Goal: Task Accomplishment & Management: Manage account settings

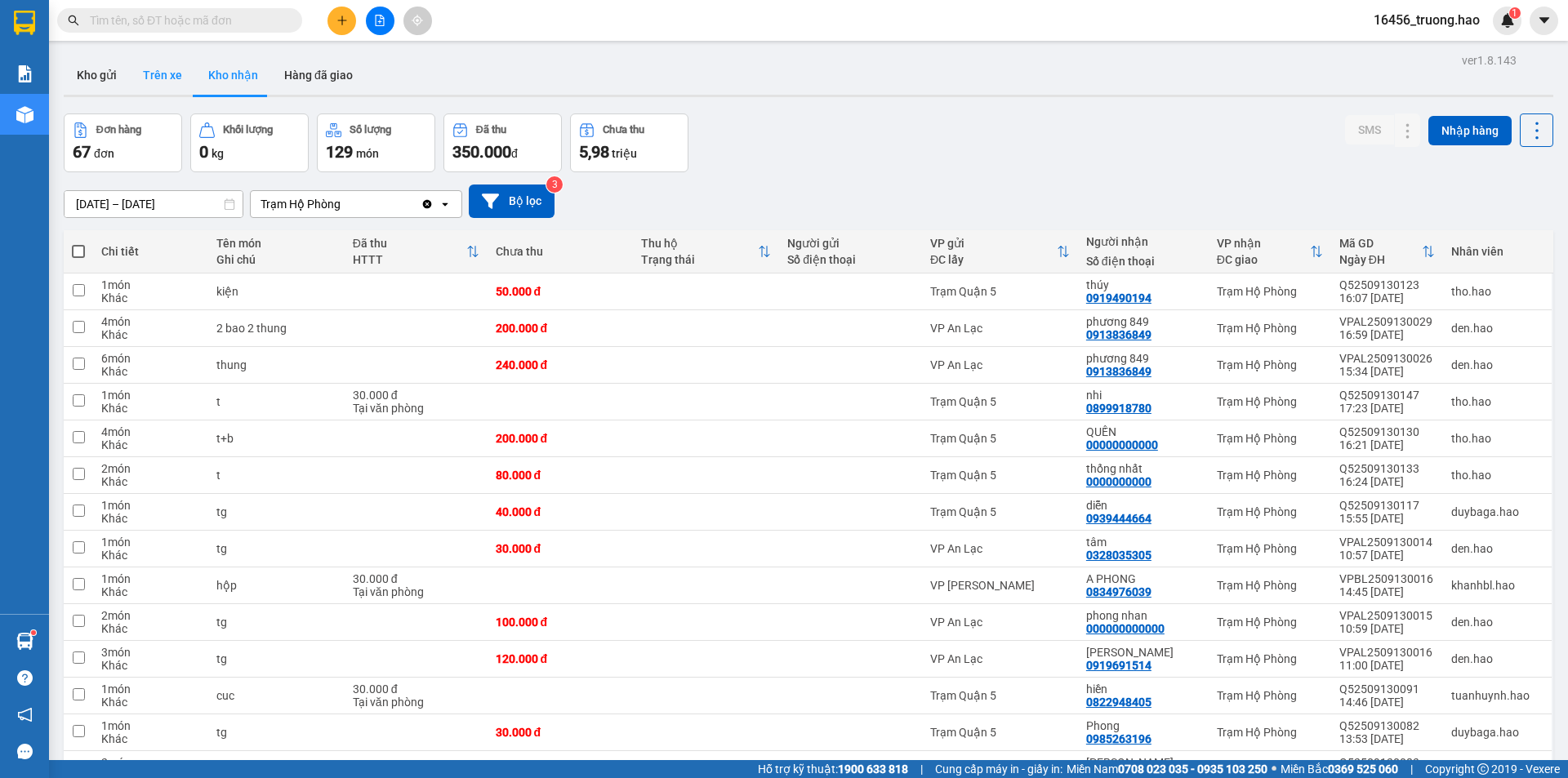
click at [157, 59] on button "Trên xe" at bounding box center [163, 75] width 65 height 39
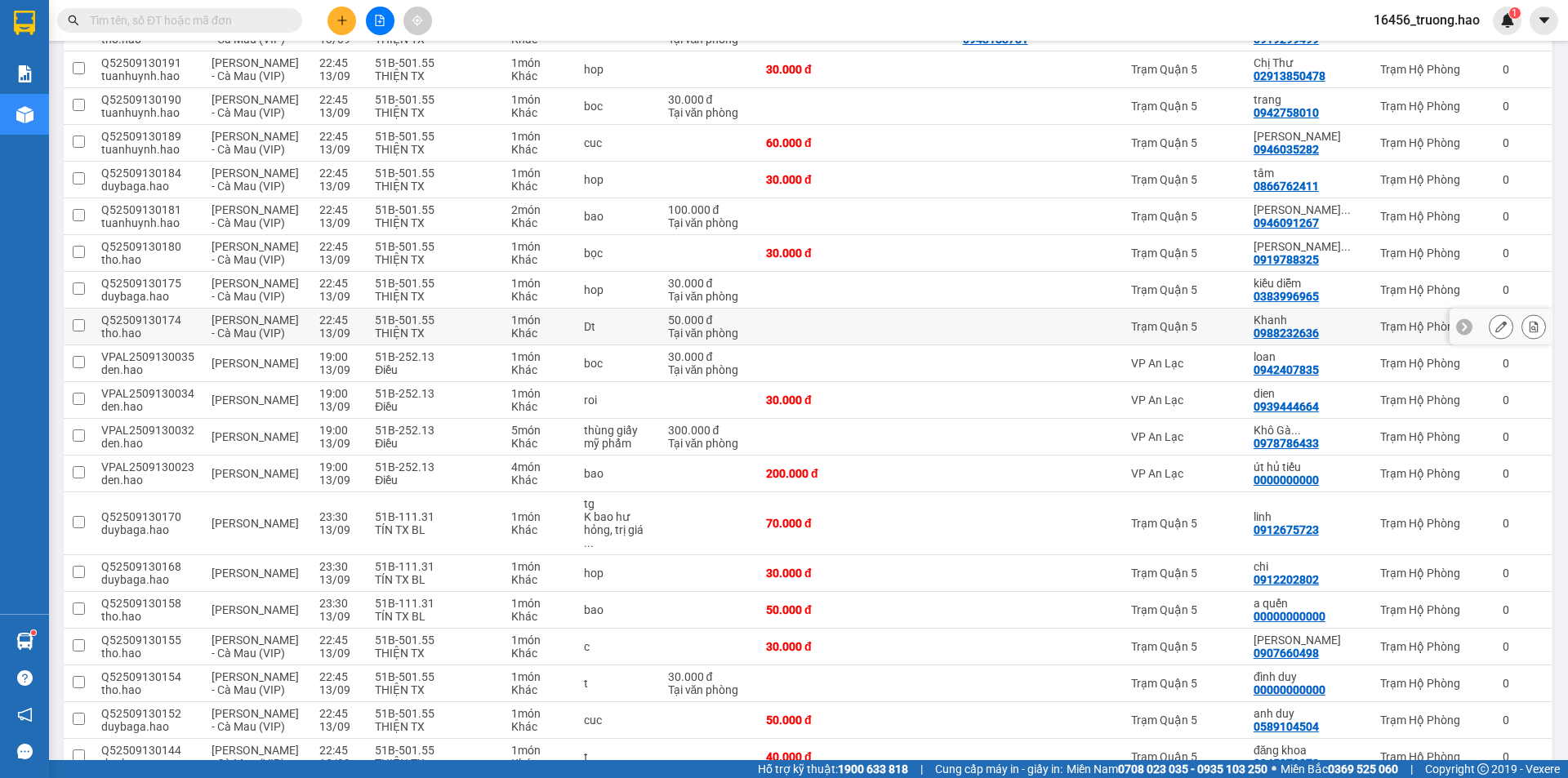
scroll to position [845, 0]
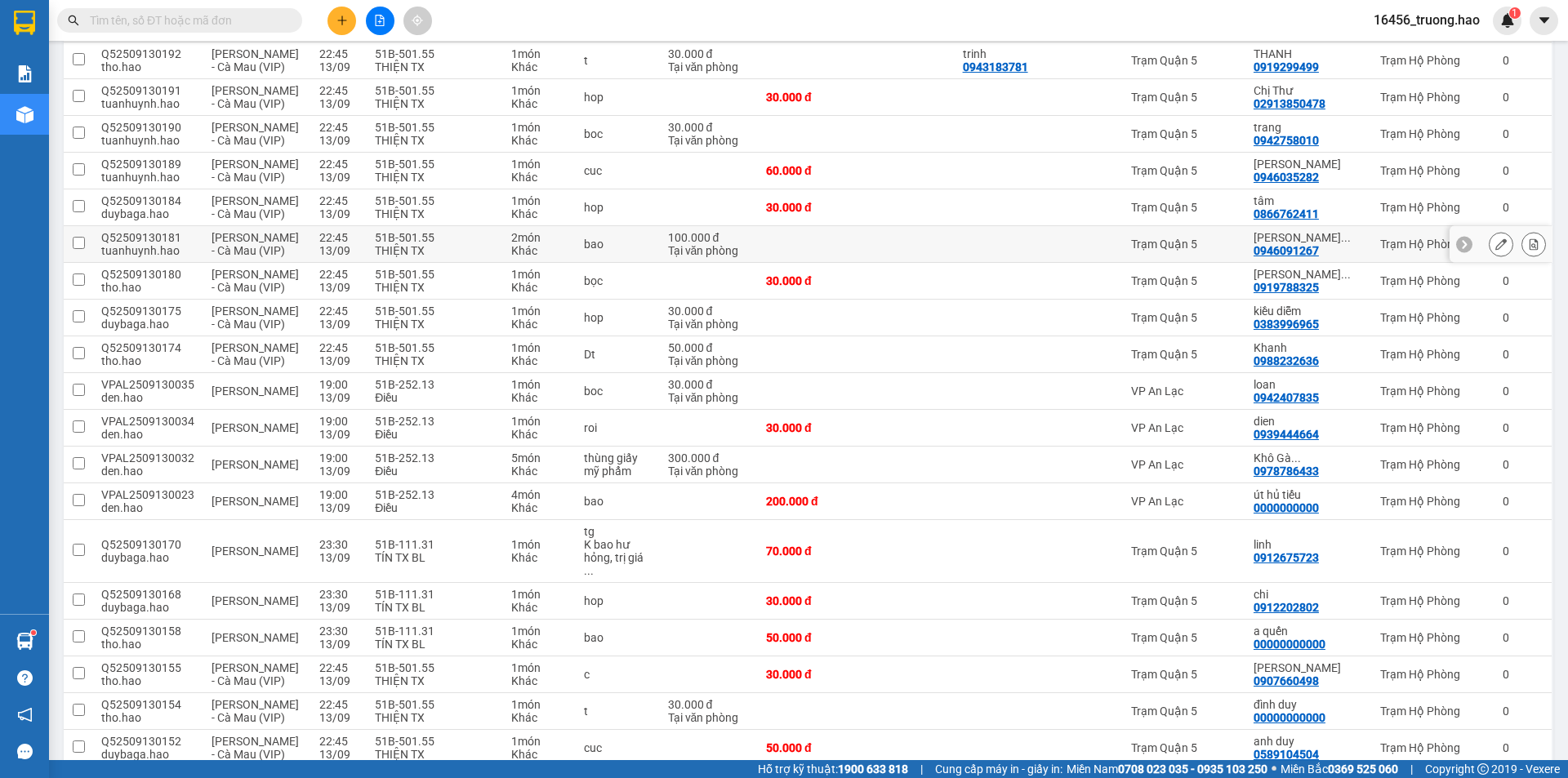
click at [1229, 238] on div "Trạm Quận 5" at bounding box center [1184, 244] width 106 height 13
checkbox input "true"
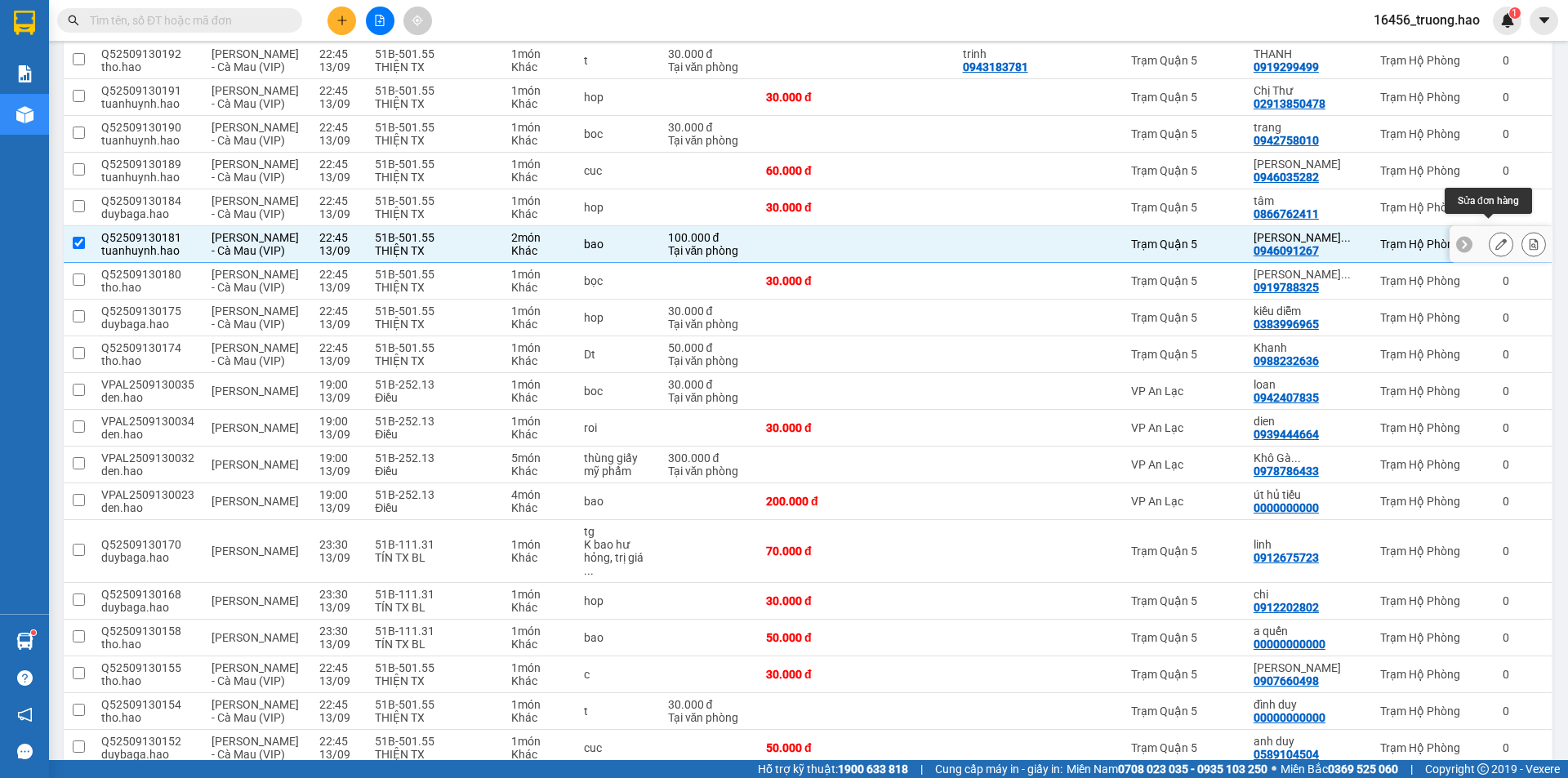
click at [1490, 230] on button at bounding box center [1501, 244] width 23 height 28
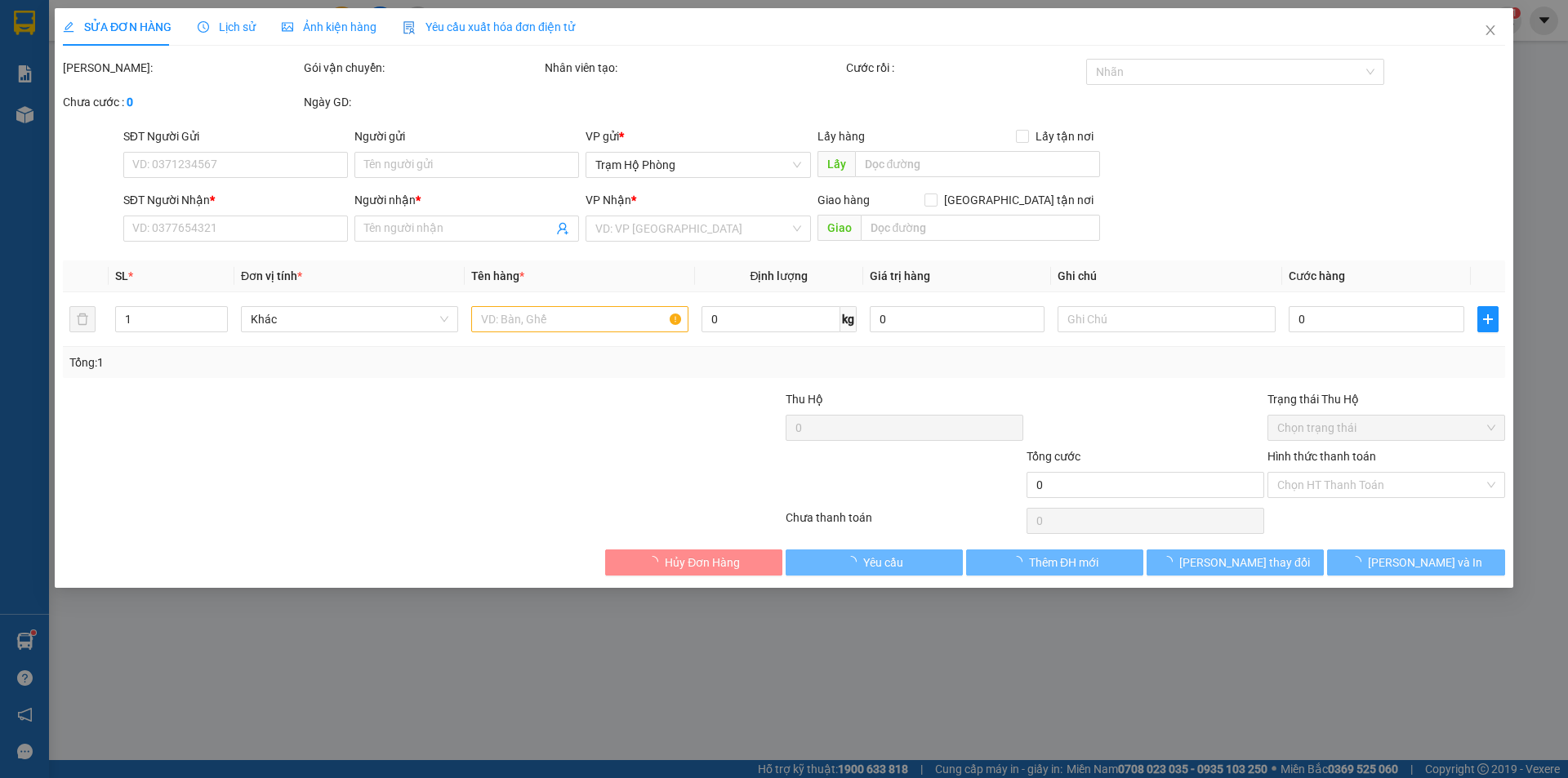
type input "0946091267"
type input "[PERSON_NAME]"
type input "100.000"
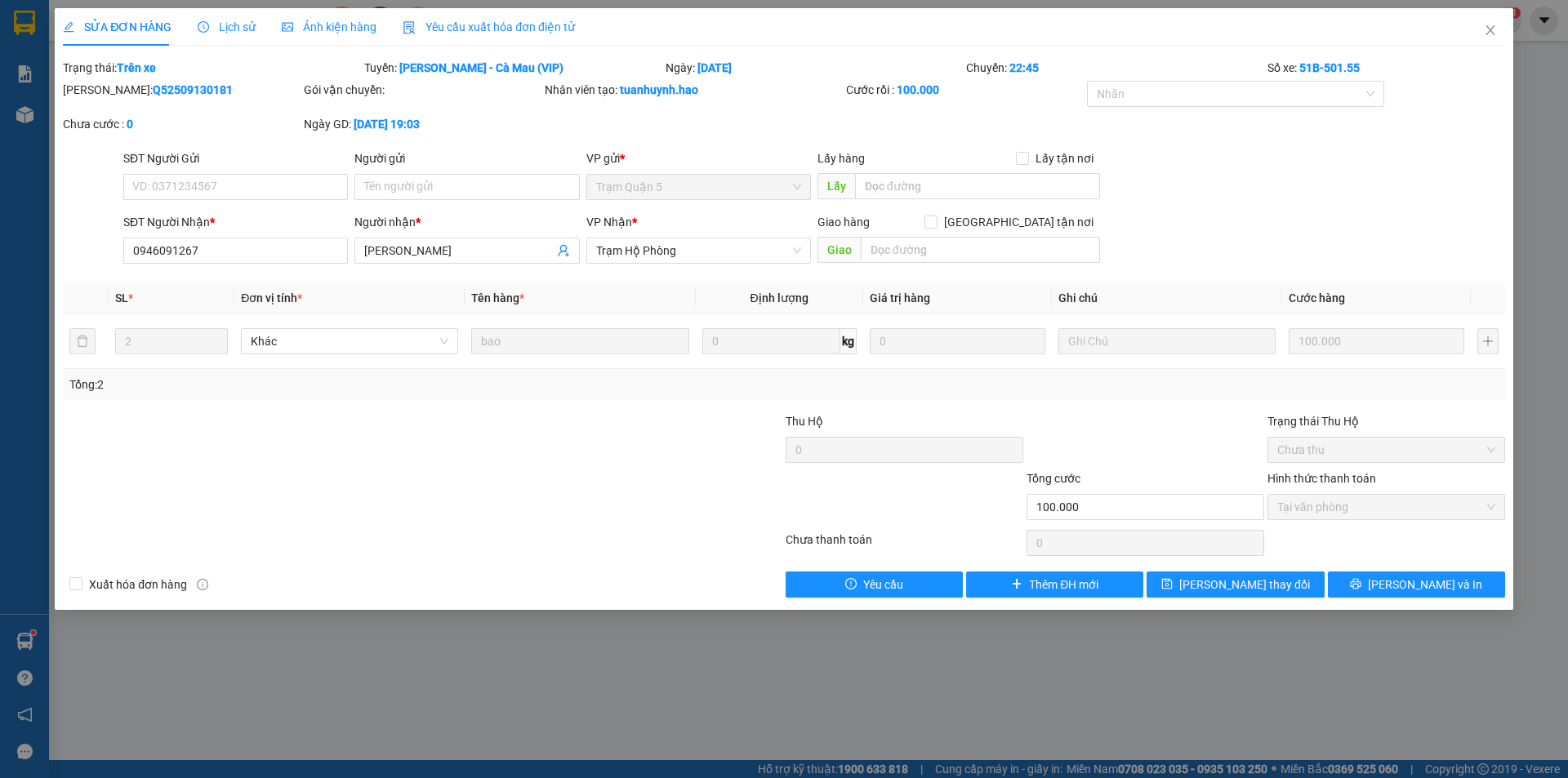
click at [310, 15] on div "Ảnh kiện hàng" at bounding box center [329, 27] width 95 height 38
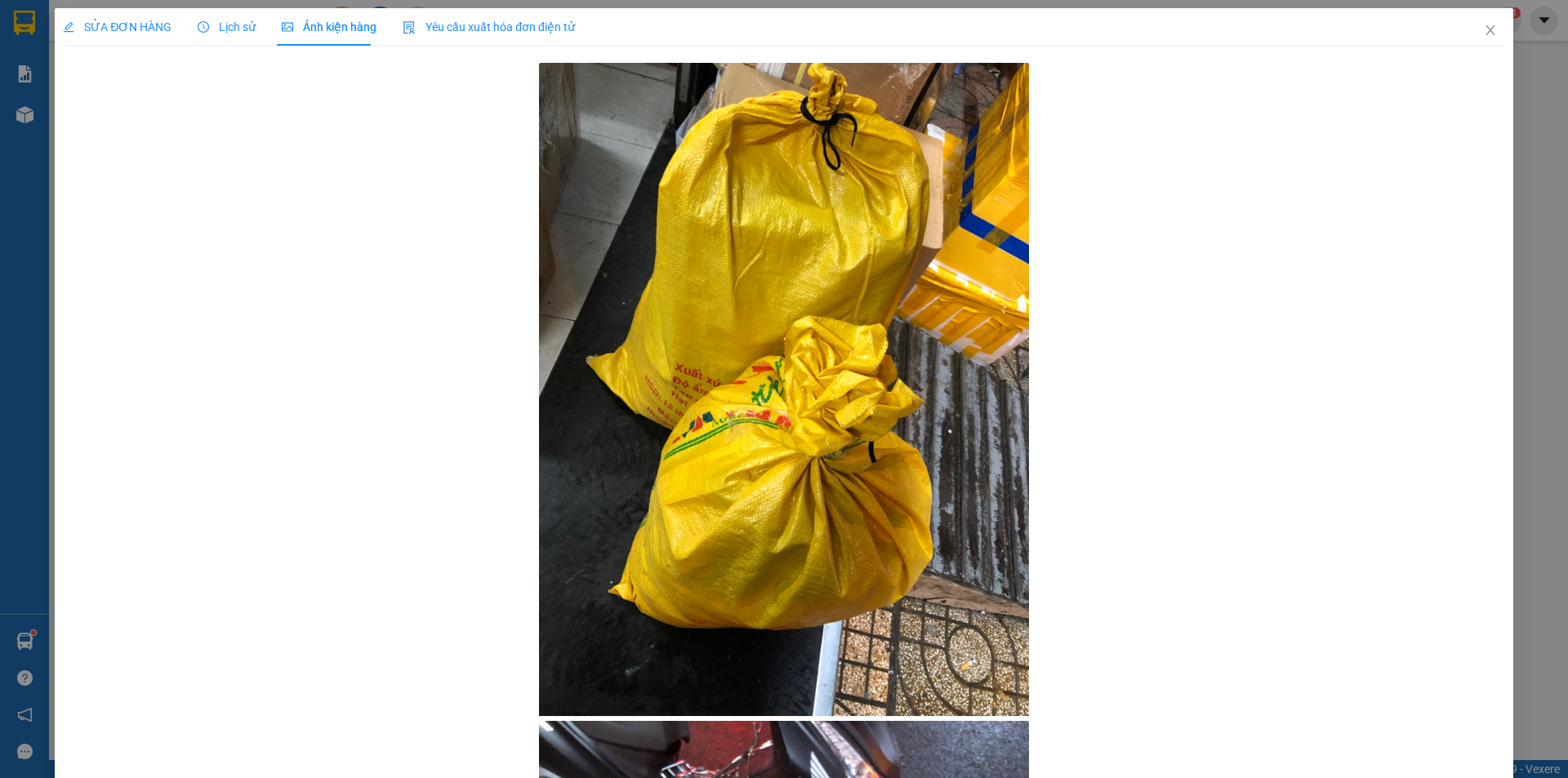
click at [253, 24] on div "SỬA ĐƠN HÀNG Lịch sử Ảnh kiện hàng Yêu cầu xuất hóa đơn điện tử" at bounding box center [319, 27] width 512 height 38
click at [240, 33] on span "Lịch sử" at bounding box center [227, 27] width 58 height 13
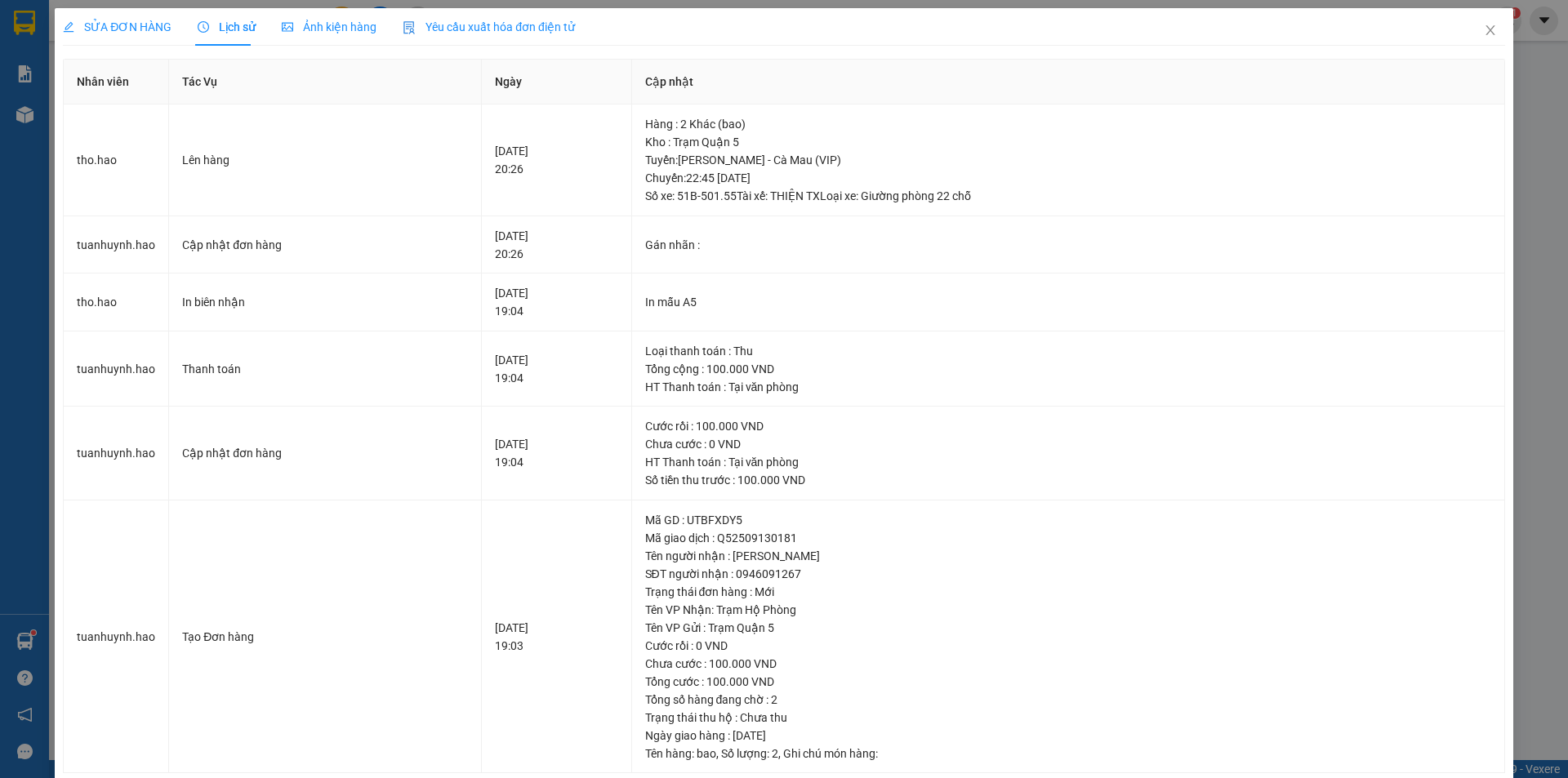
click at [150, 33] on span "SỬA ĐƠN HÀNG" at bounding box center [116, 27] width 109 height 13
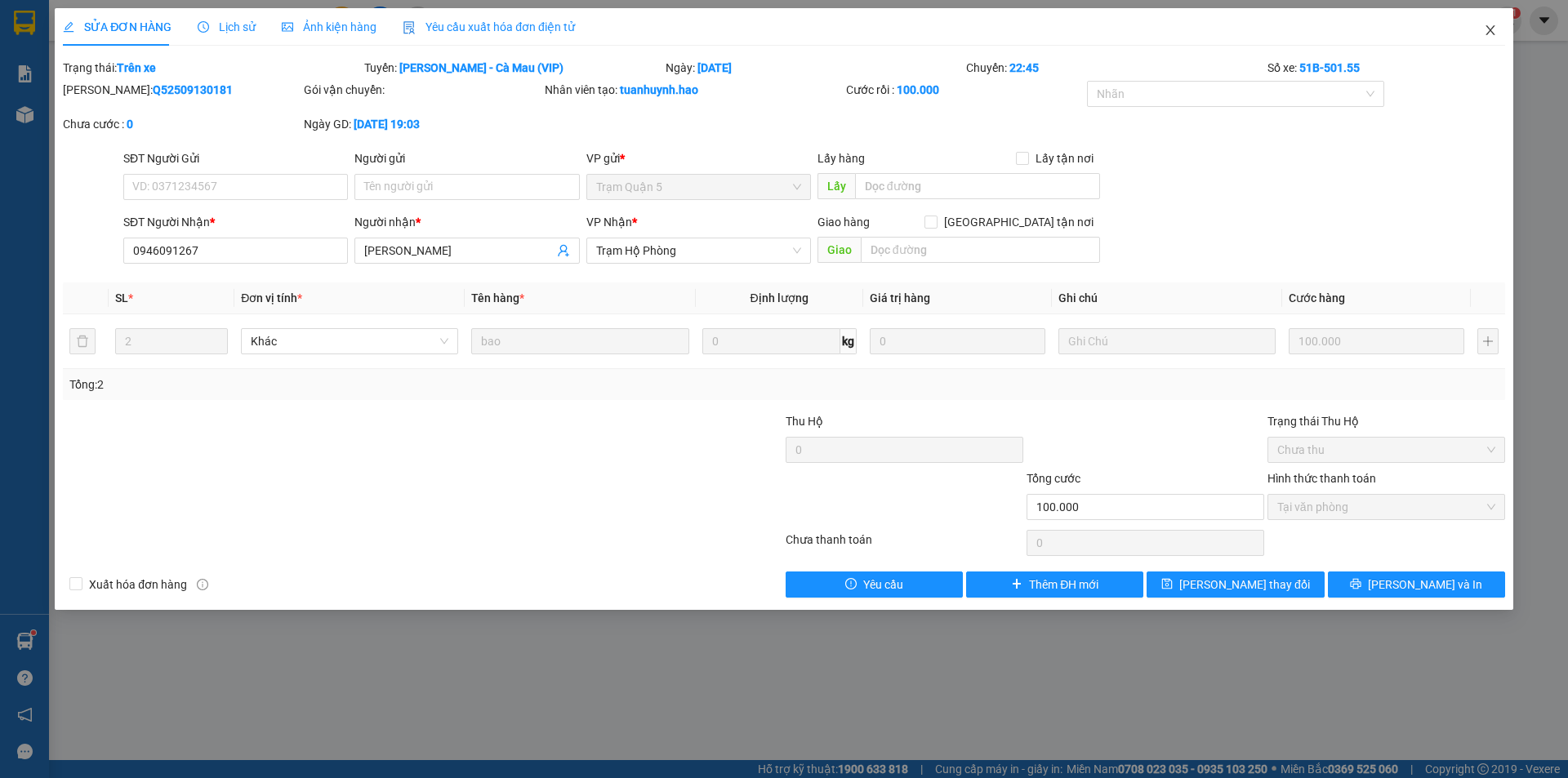
click at [1486, 29] on icon "close" at bounding box center [1490, 30] width 13 height 13
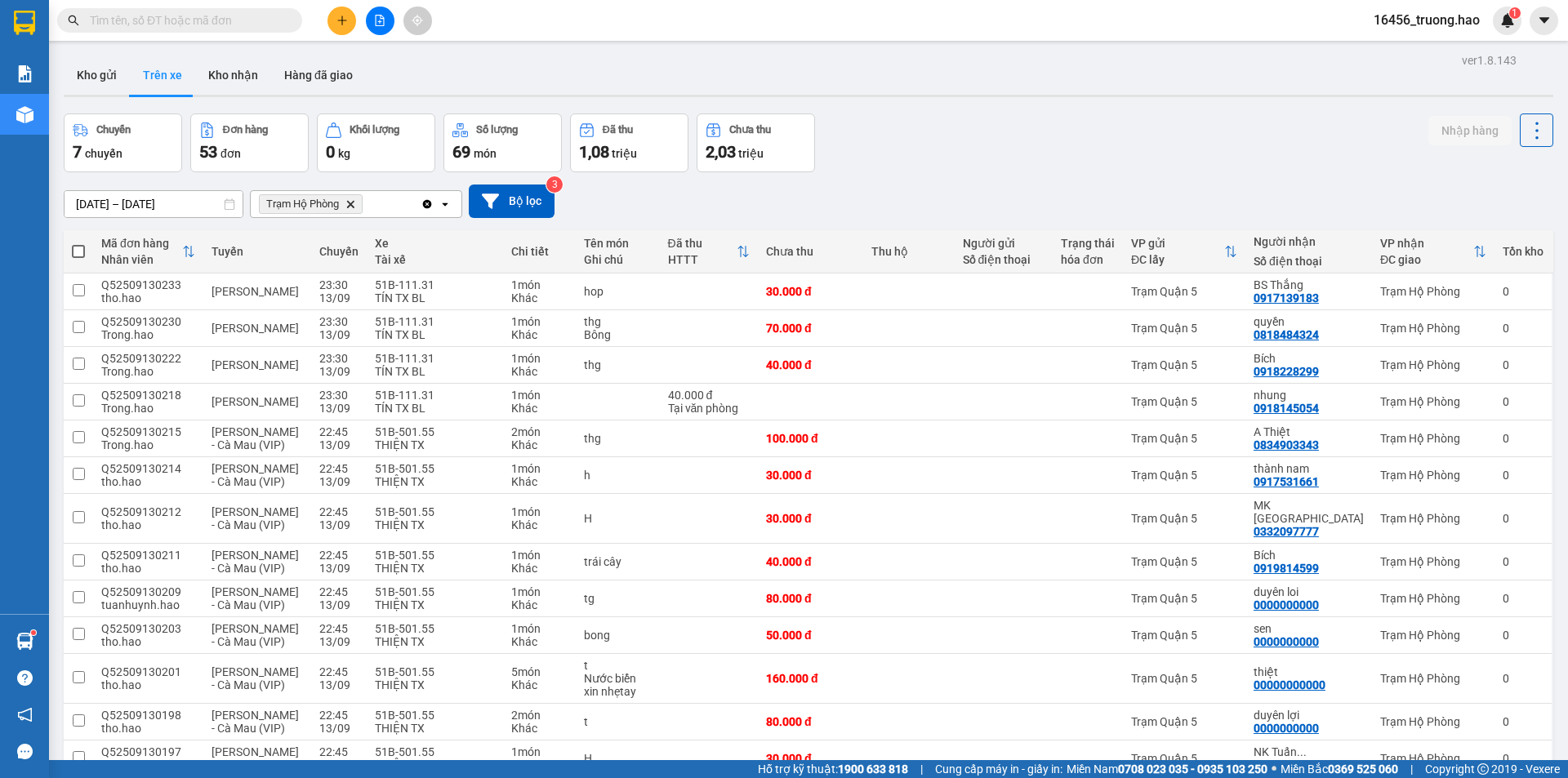
click at [259, 21] on input "text" at bounding box center [186, 20] width 193 height 18
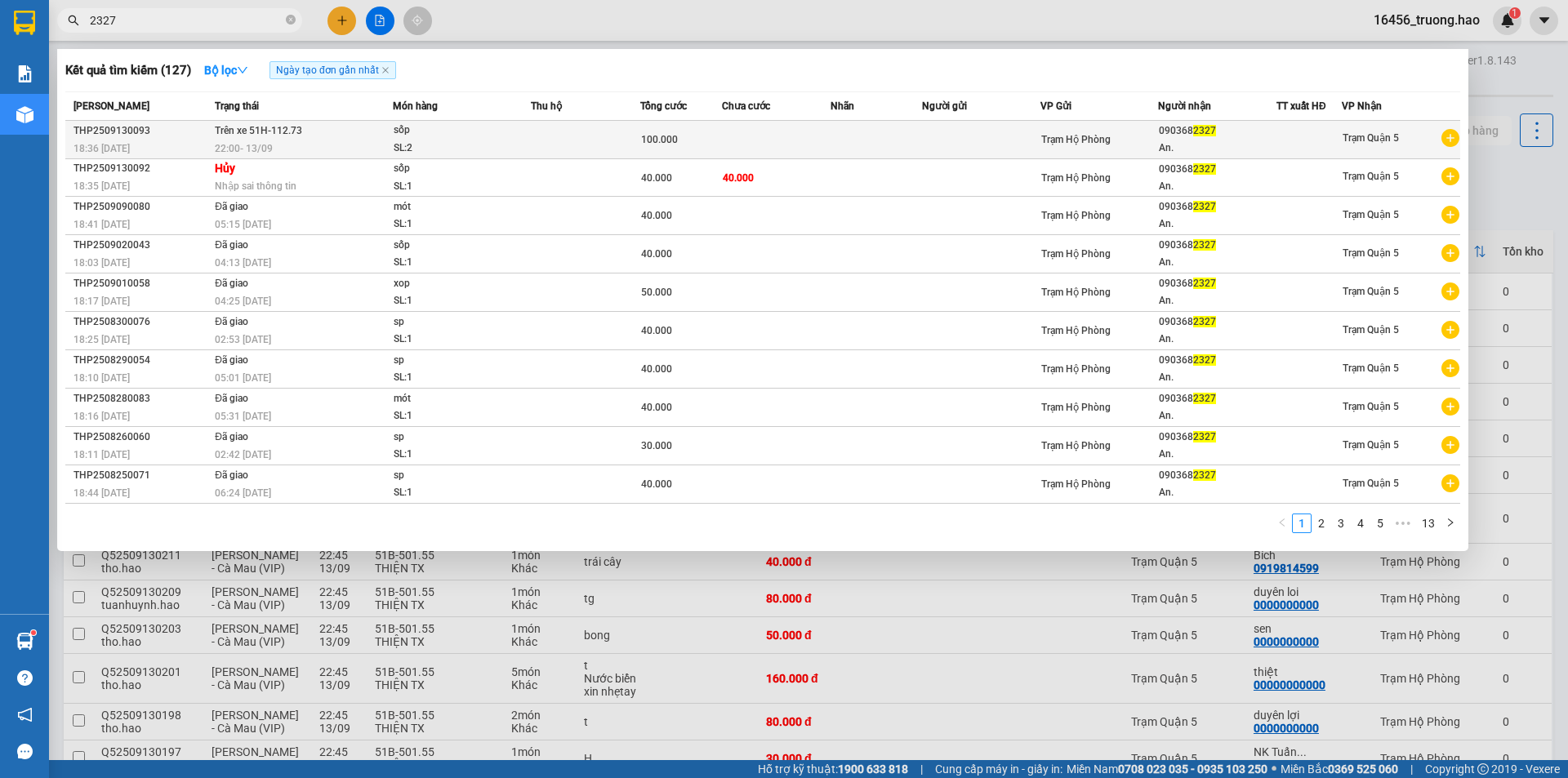
type input "2327"
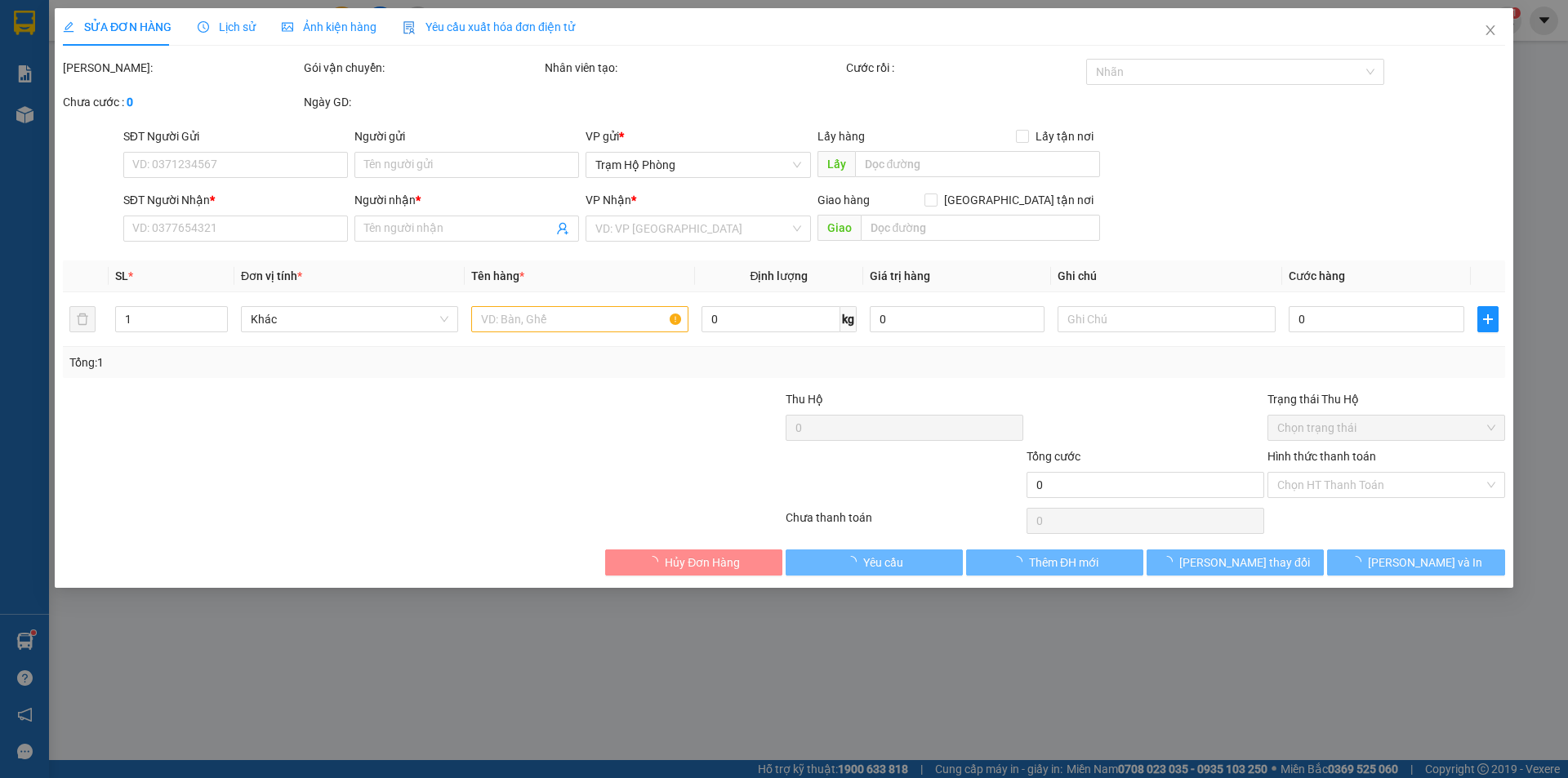
click at [315, 34] on div "Ảnh kiện hàng" at bounding box center [329, 27] width 95 height 18
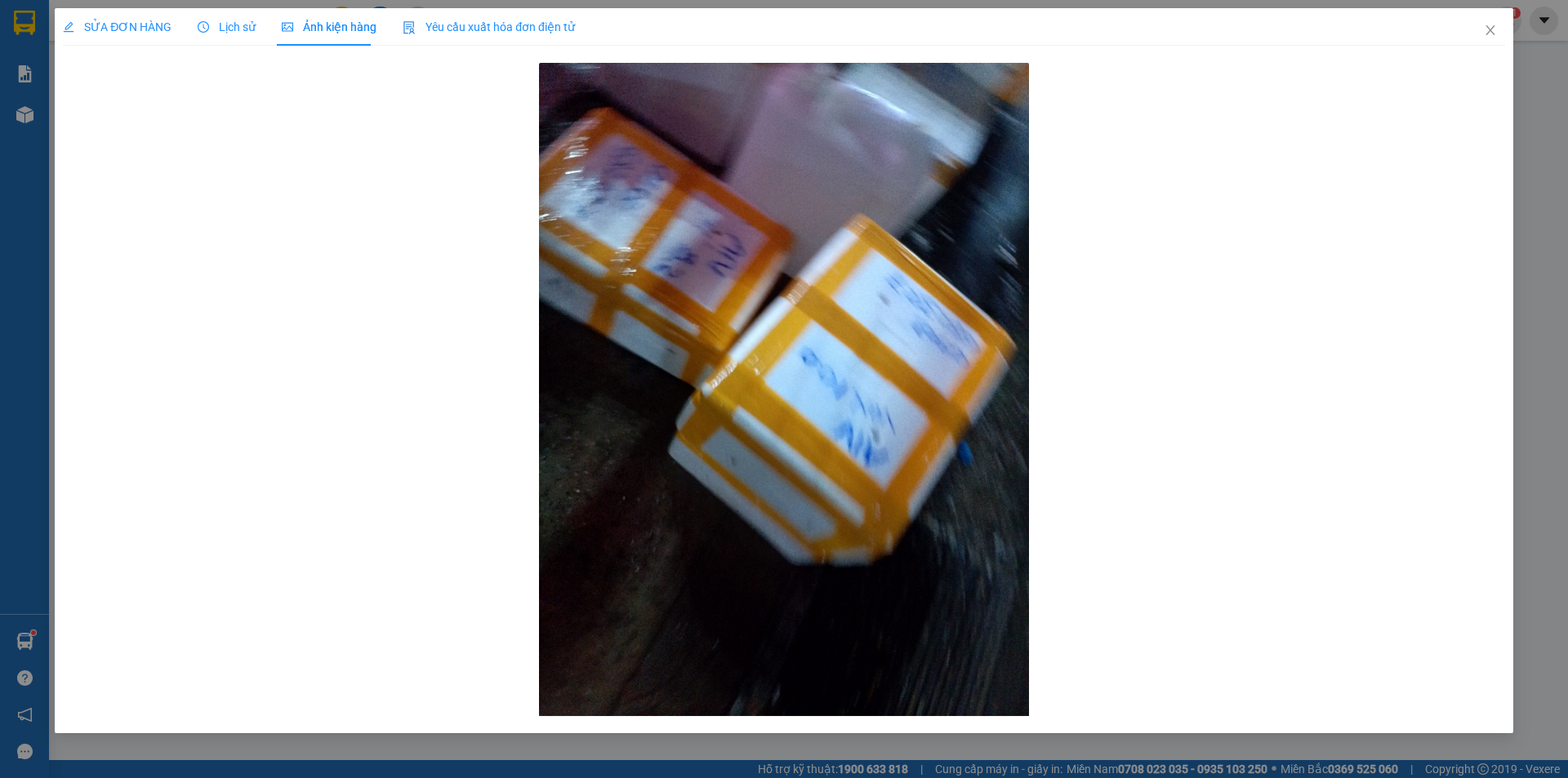
click at [92, 21] on span "SỬA ĐƠN HÀNG" at bounding box center [116, 27] width 109 height 13
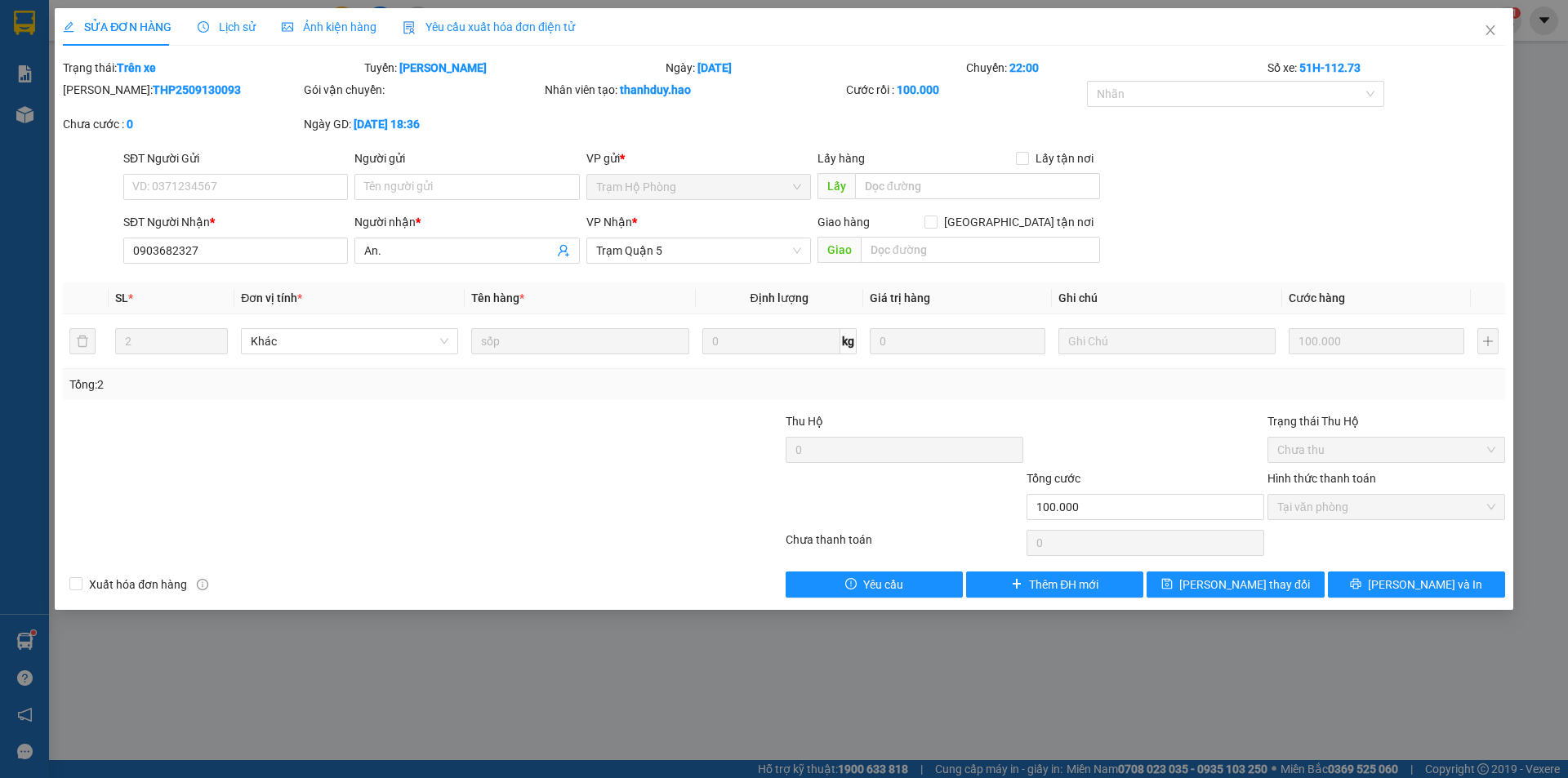
click at [301, 27] on span "Ảnh kiện hàng" at bounding box center [329, 27] width 95 height 13
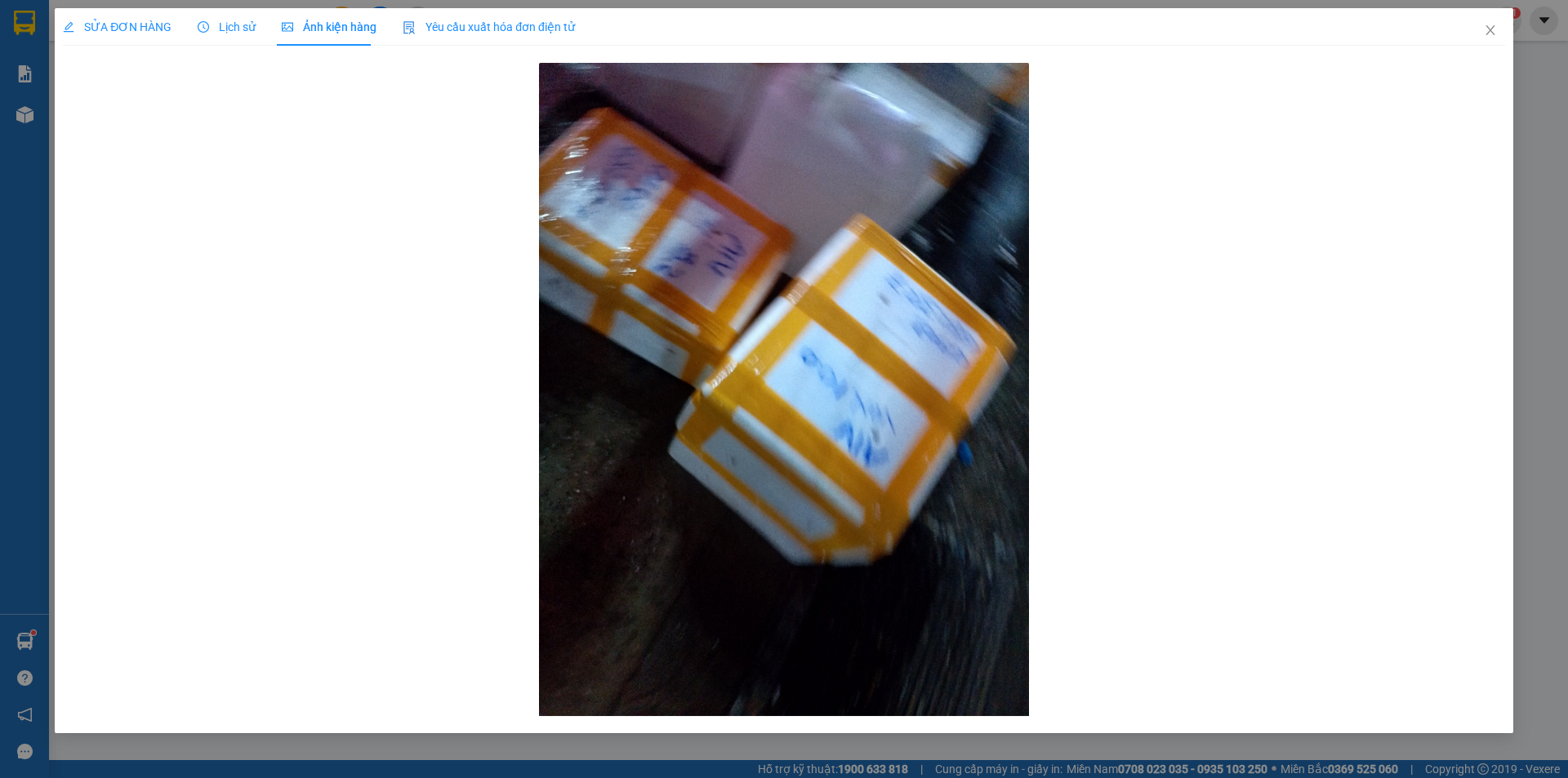
click at [218, 22] on span "Lịch sử" at bounding box center [227, 27] width 58 height 13
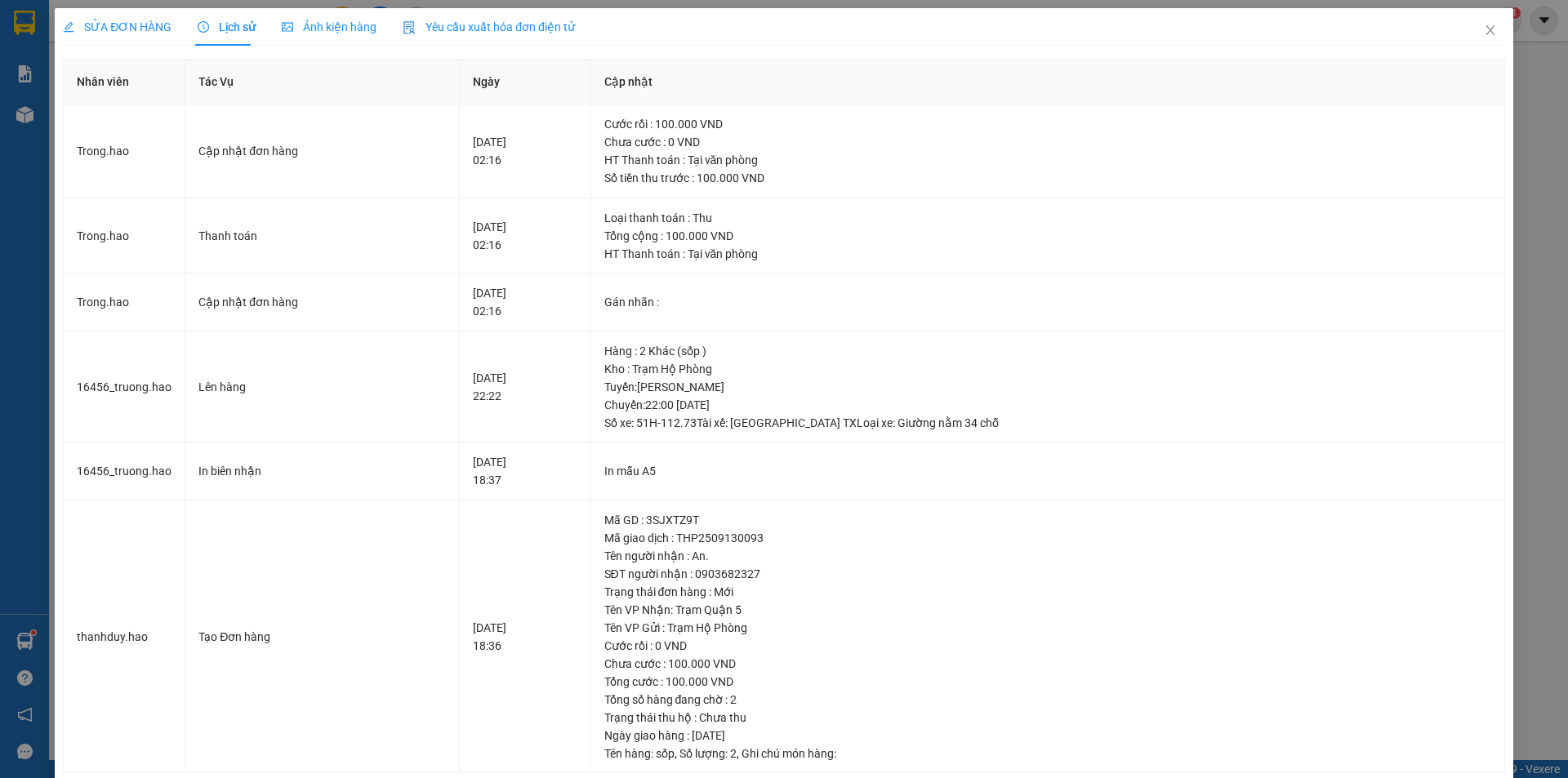
click at [149, 31] on span "SỬA ĐƠN HÀNG" at bounding box center [116, 27] width 109 height 13
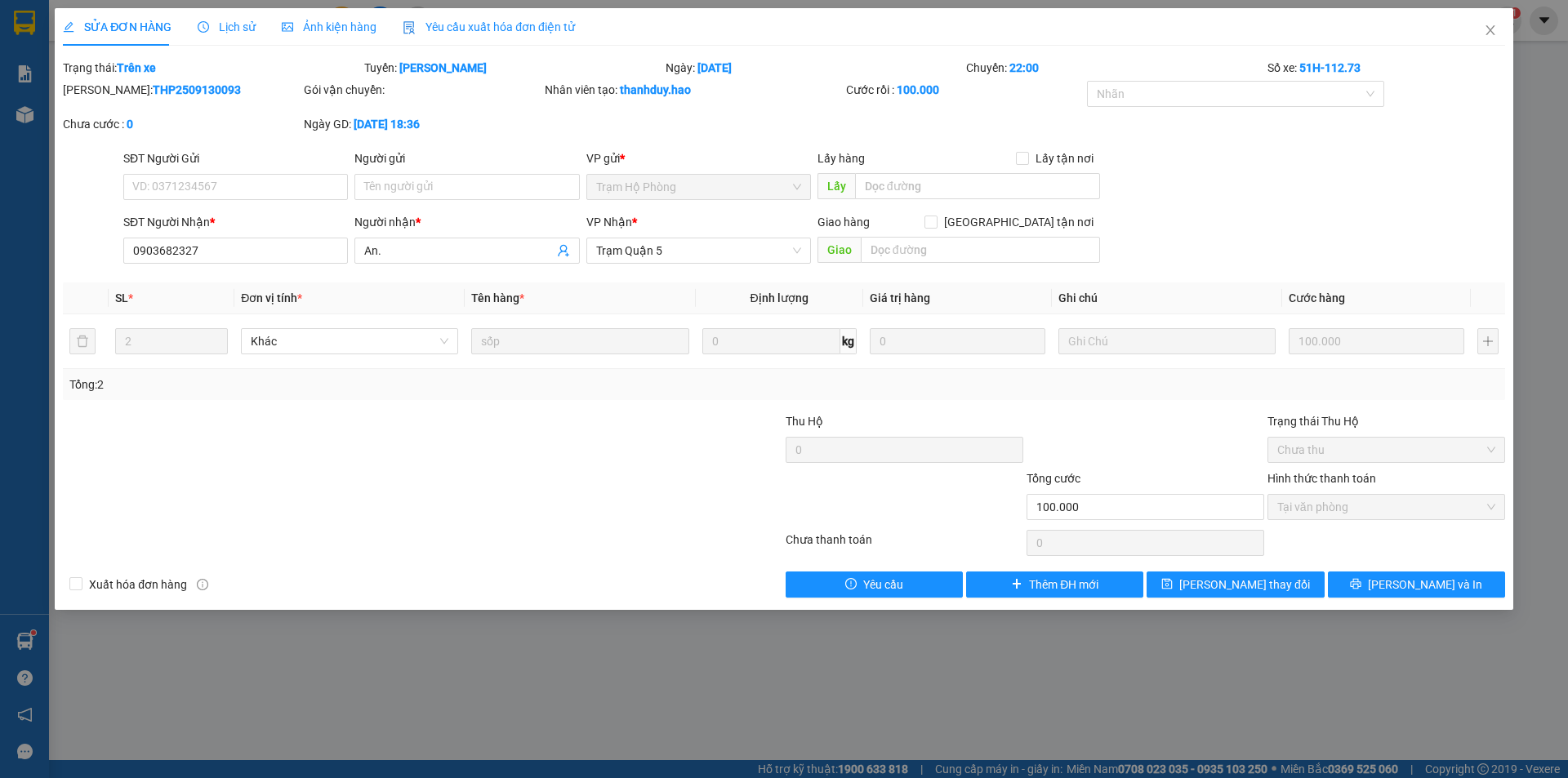
click at [328, 24] on span "Ảnh kiện hàng" at bounding box center [329, 27] width 95 height 13
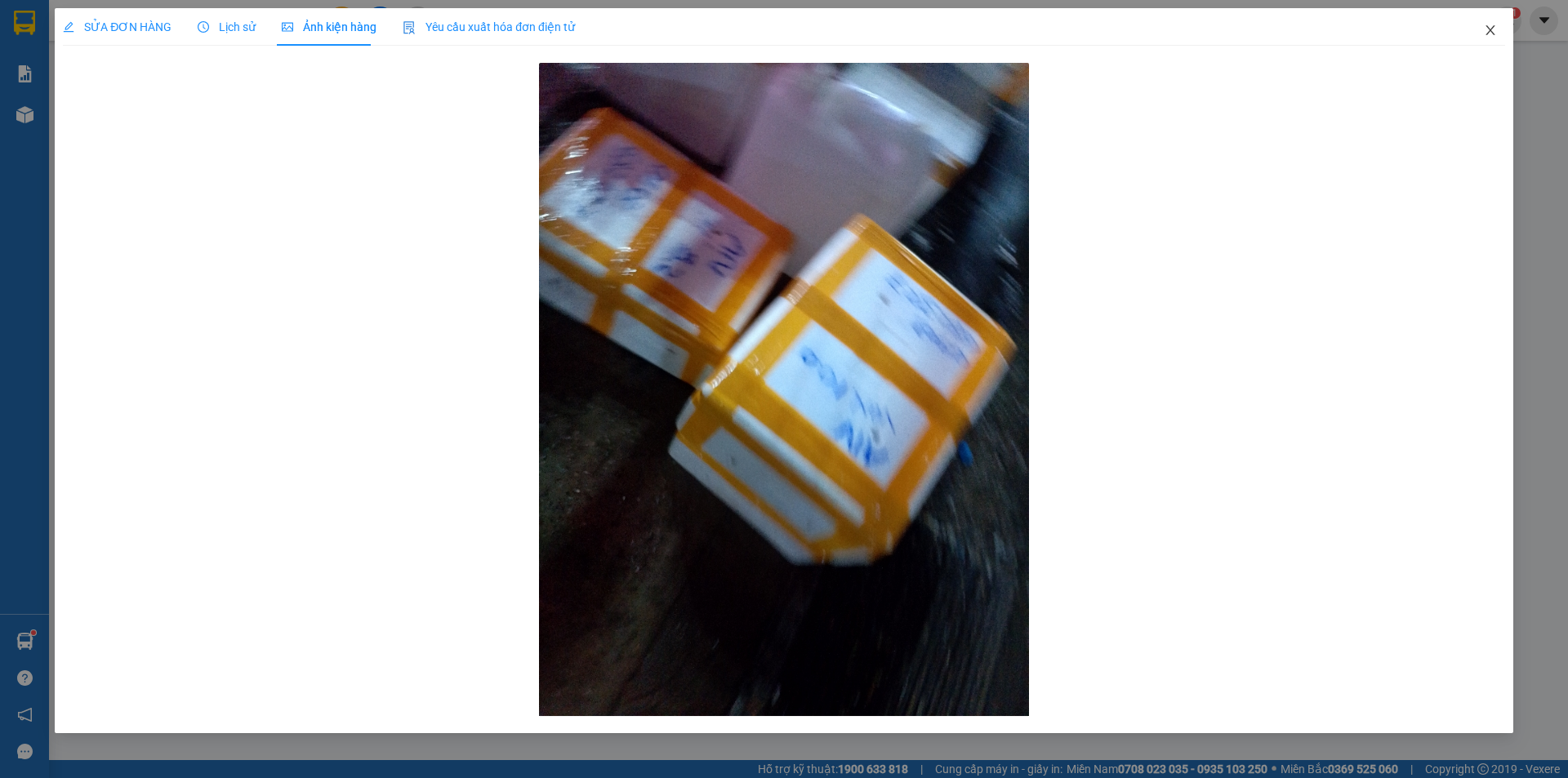
click at [1495, 28] on icon "close" at bounding box center [1490, 30] width 13 height 13
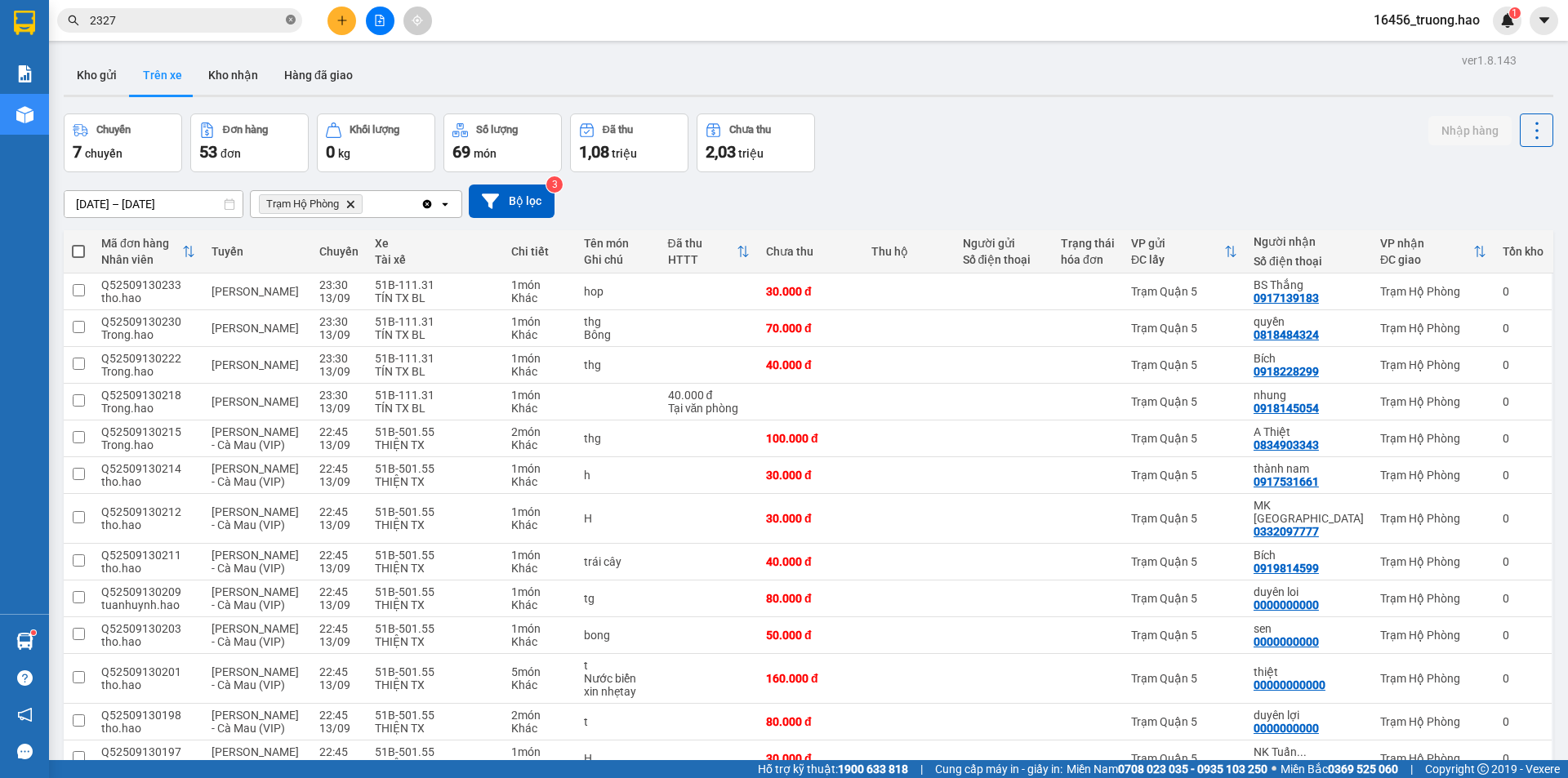
click at [289, 19] on icon "close-circle" at bounding box center [290, 19] width 9 height 9
click at [98, 79] on button "Kho gửi" at bounding box center [96, 75] width 66 height 39
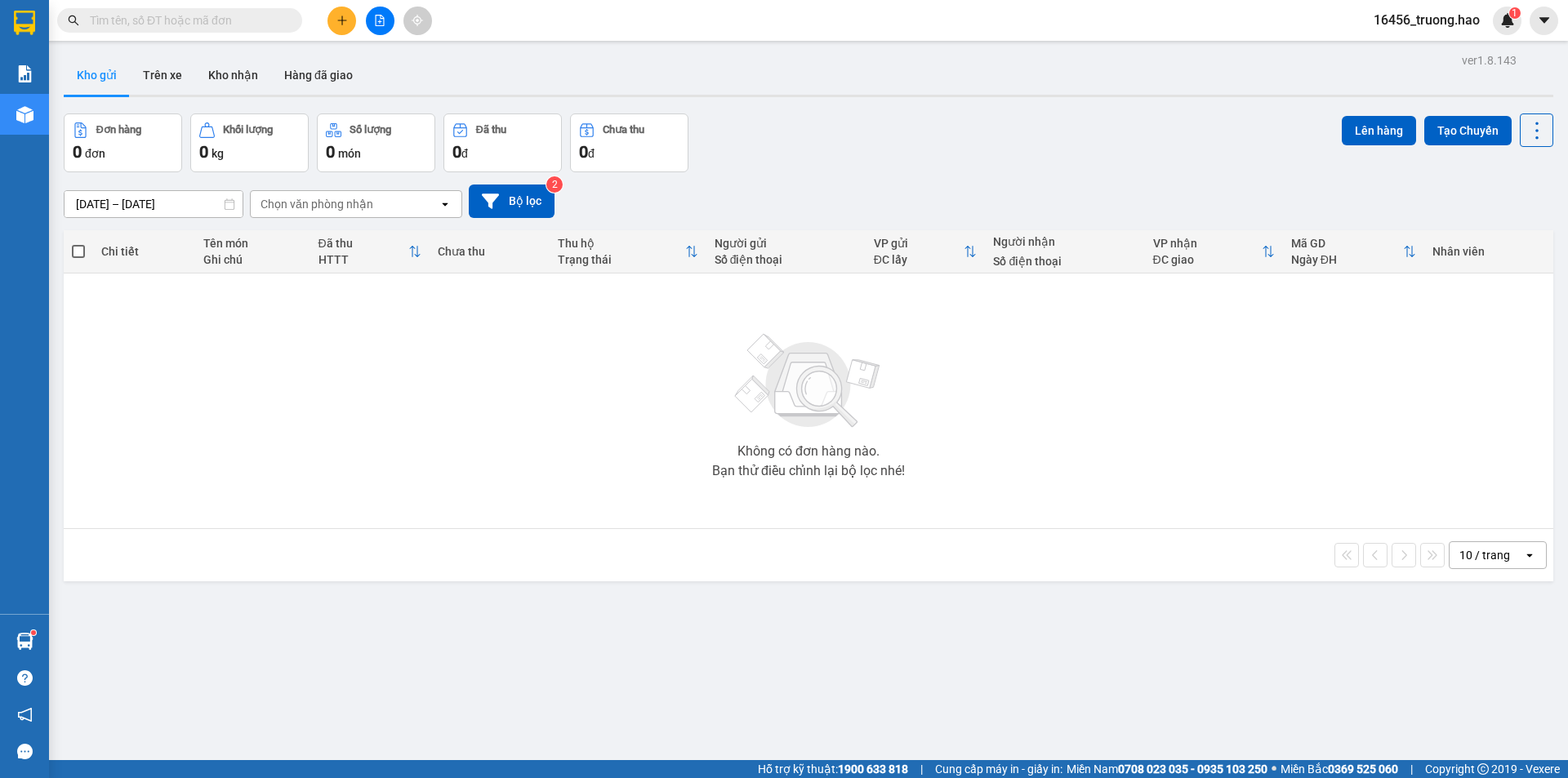
click at [118, 67] on button "Kho gửi" at bounding box center [96, 75] width 66 height 39
click at [214, 66] on button "Kho nhận" at bounding box center [233, 75] width 76 height 39
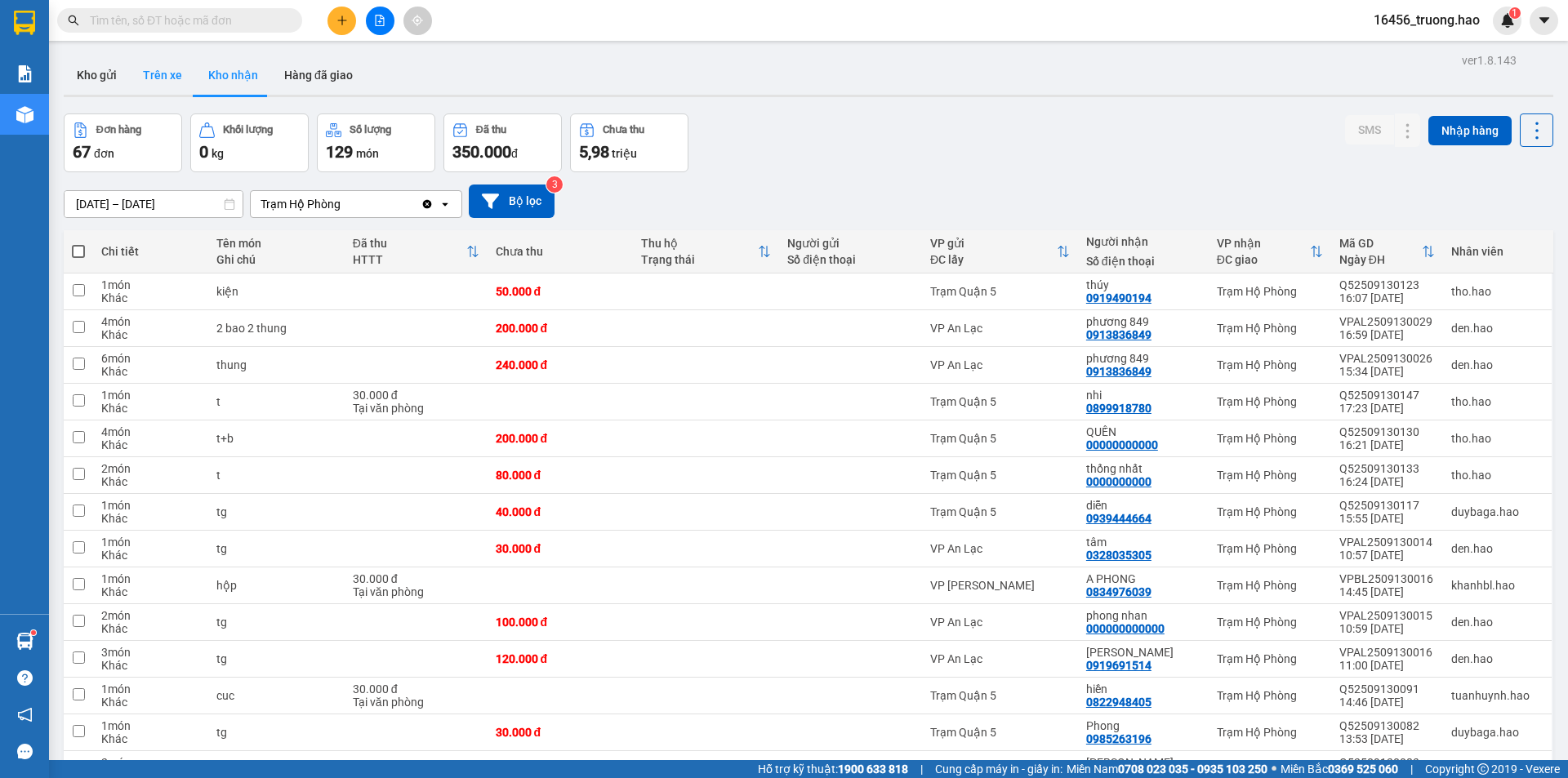
click at [147, 68] on button "Trên xe" at bounding box center [163, 75] width 65 height 39
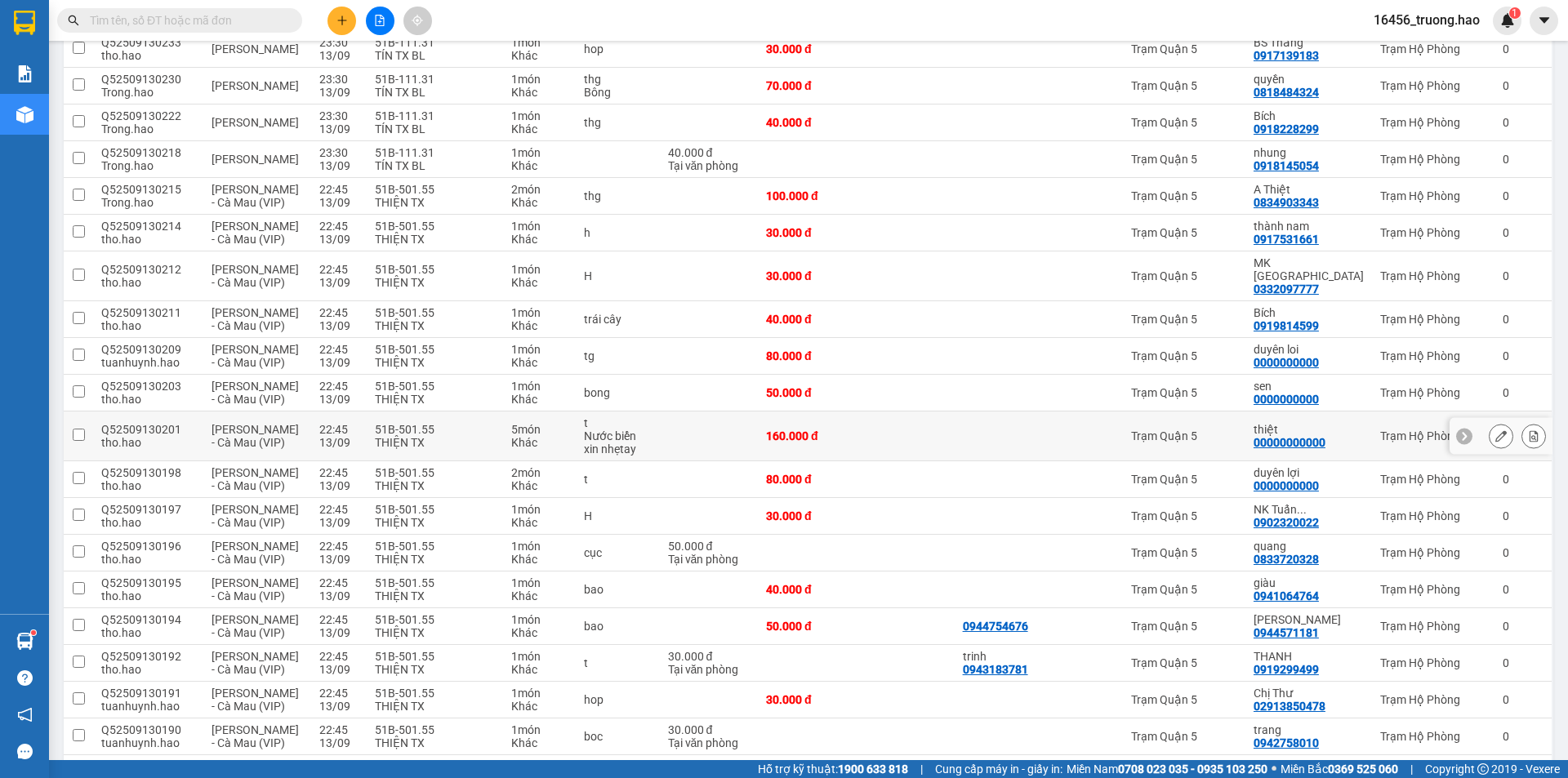
scroll to position [245, 0]
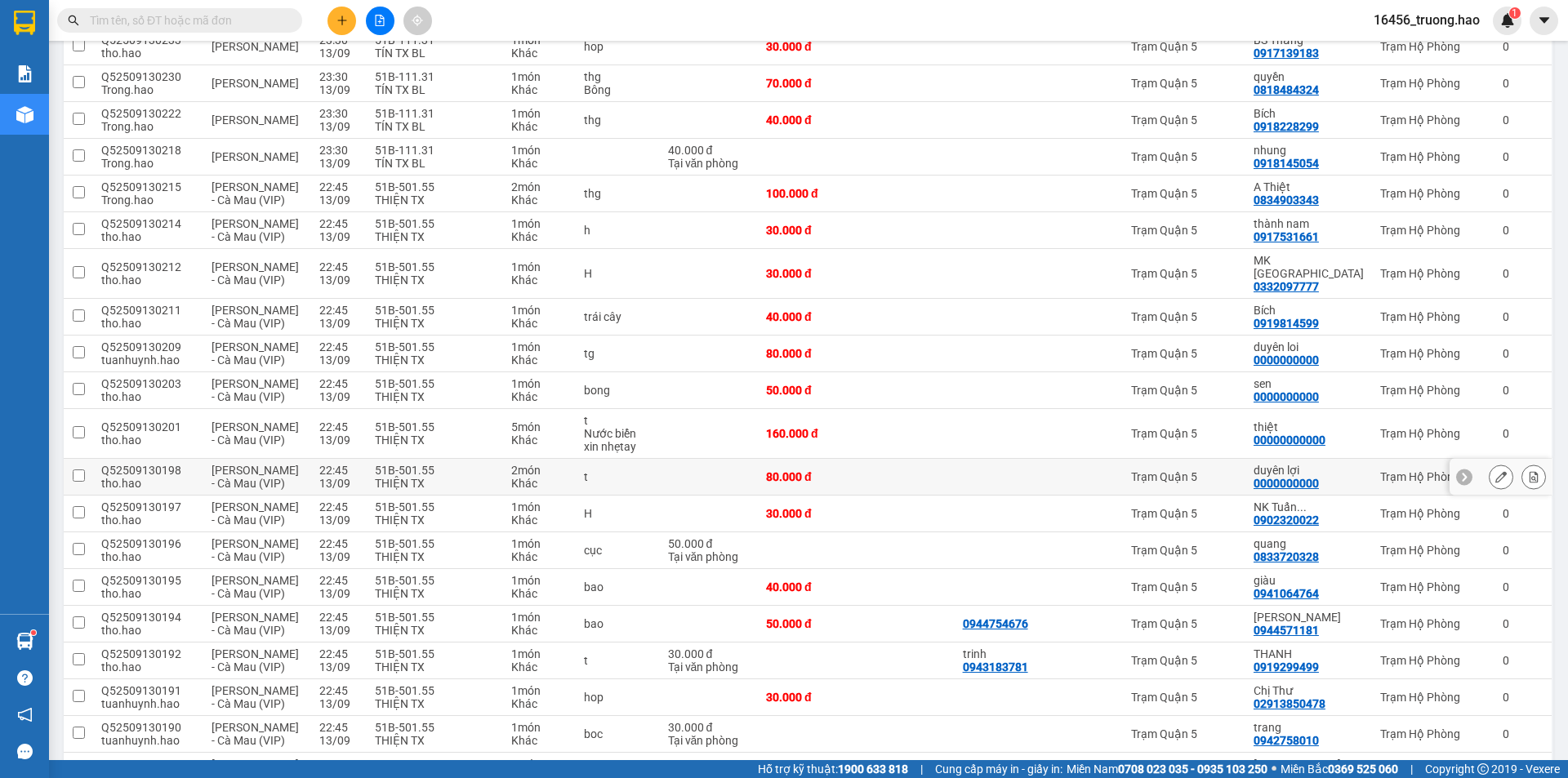
click at [1045, 470] on div at bounding box center [1004, 476] width 81 height 13
checkbox input "true"
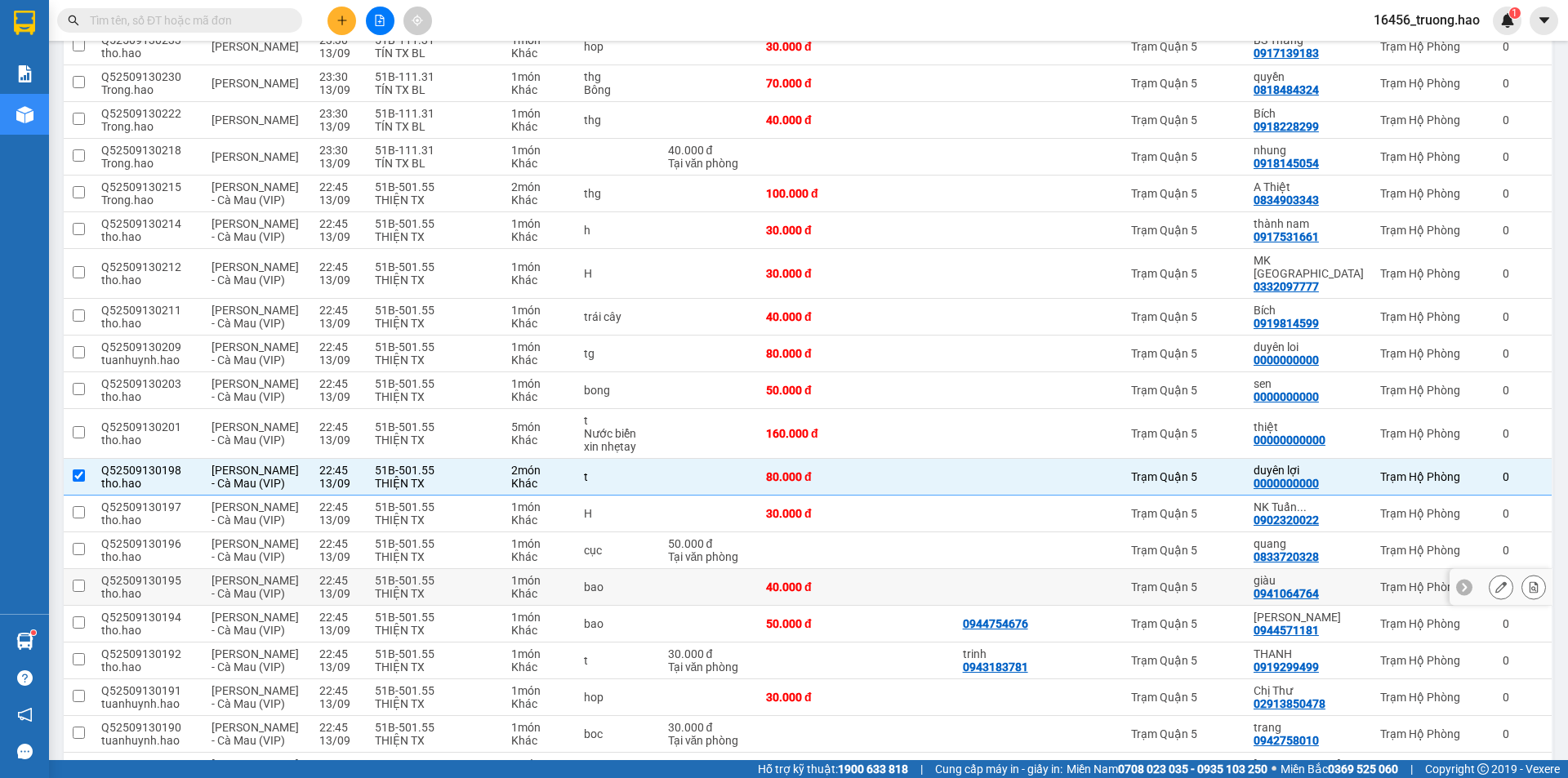
click at [1104, 580] on div at bounding box center [1088, 586] width 54 height 13
checkbox input "true"
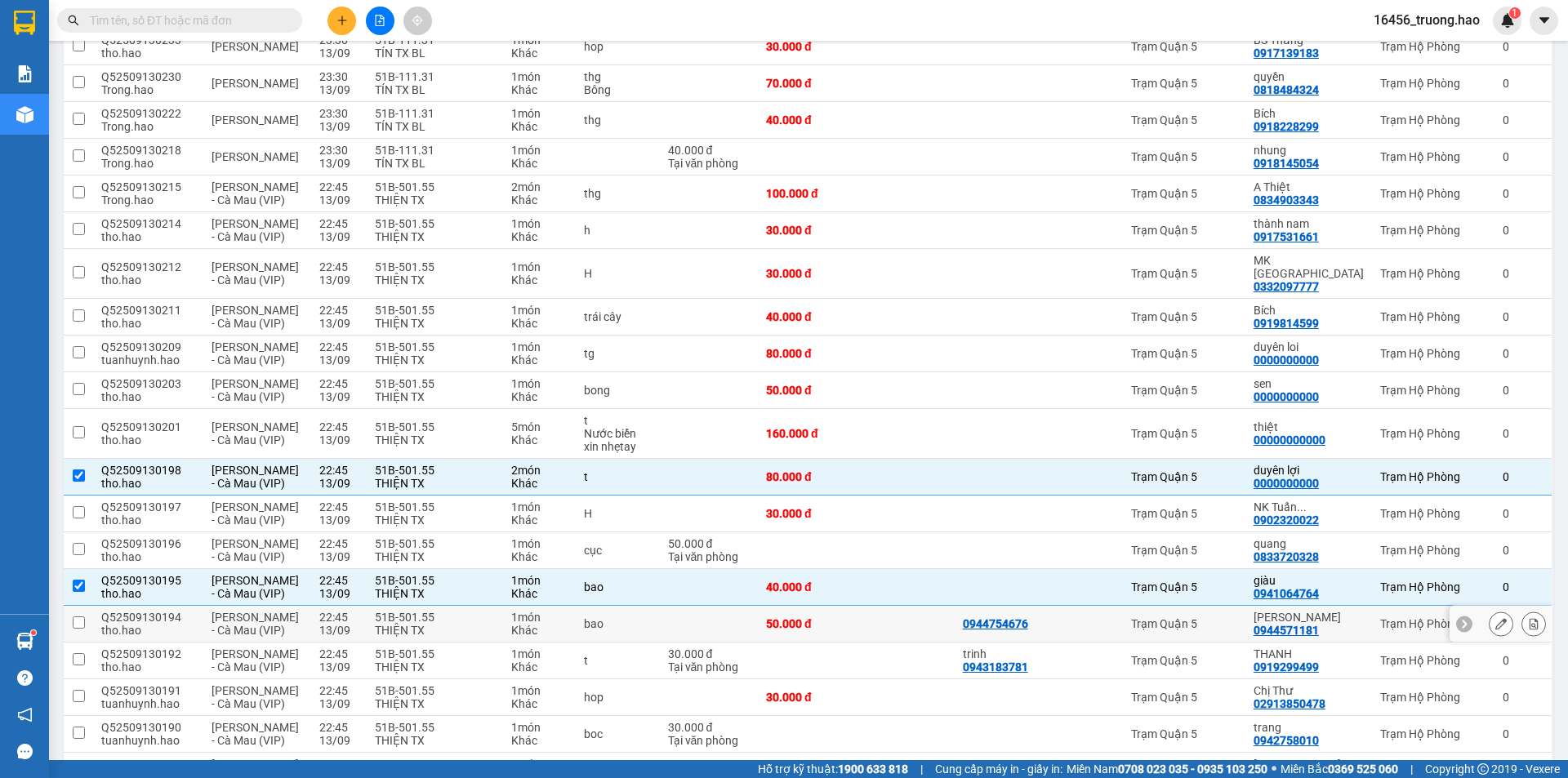
click at [1102, 617] on div at bounding box center [1088, 623] width 54 height 13
checkbox input "true"
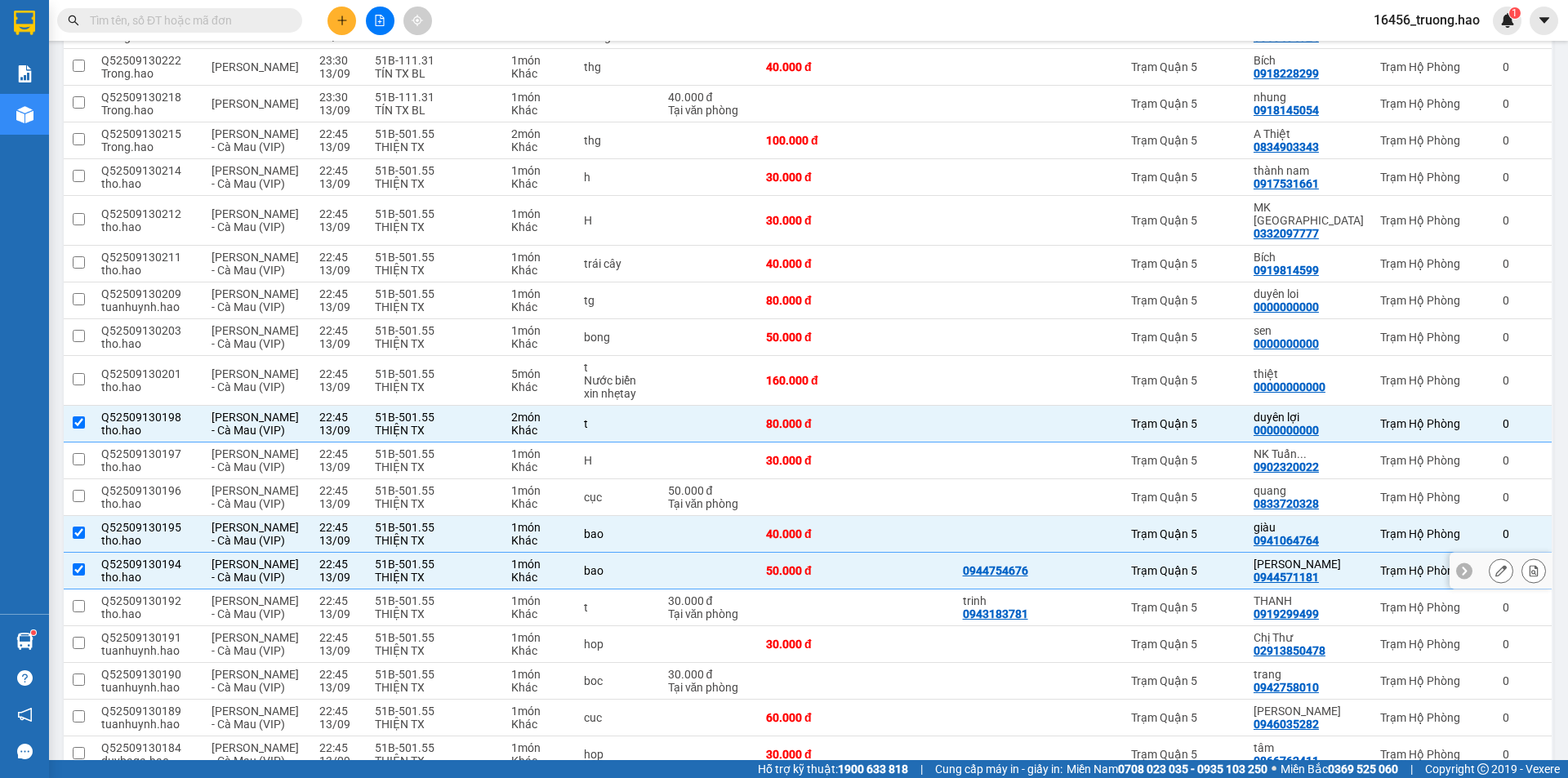
scroll to position [327, 0]
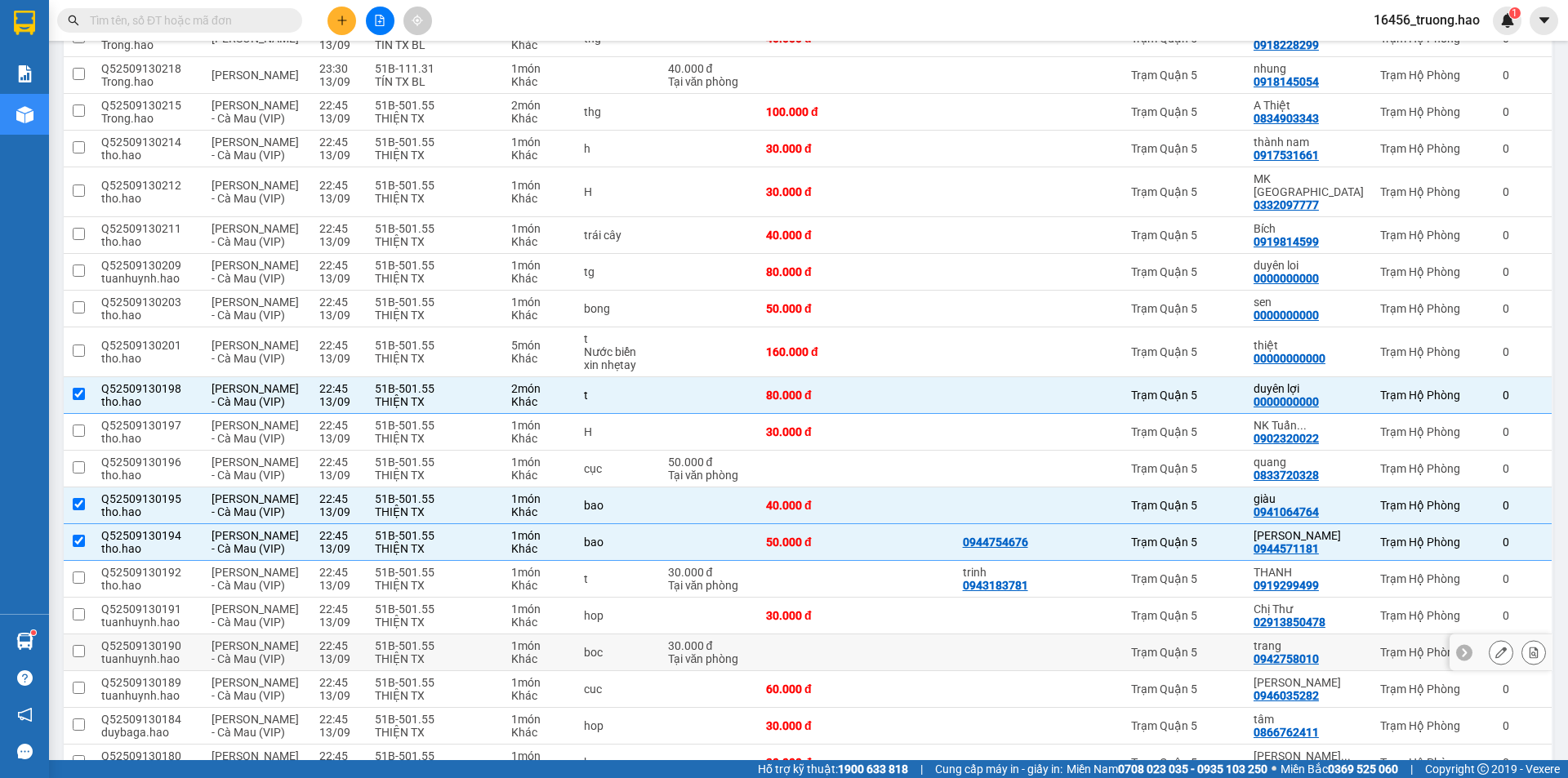
click at [1106, 645] on div at bounding box center [1088, 651] width 54 height 13
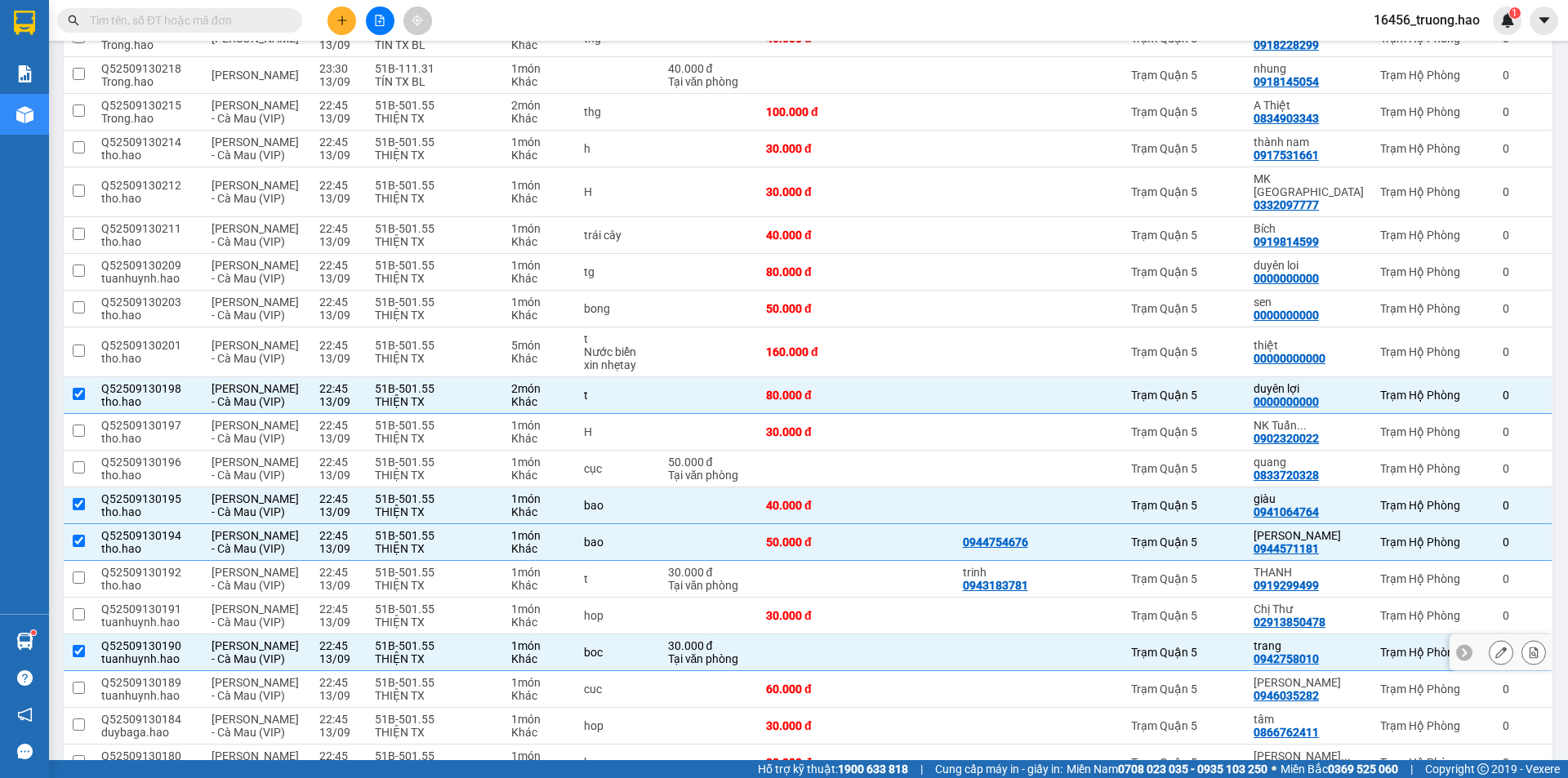
click at [1108, 645] on div at bounding box center [1088, 651] width 54 height 13
checkbox input "false"
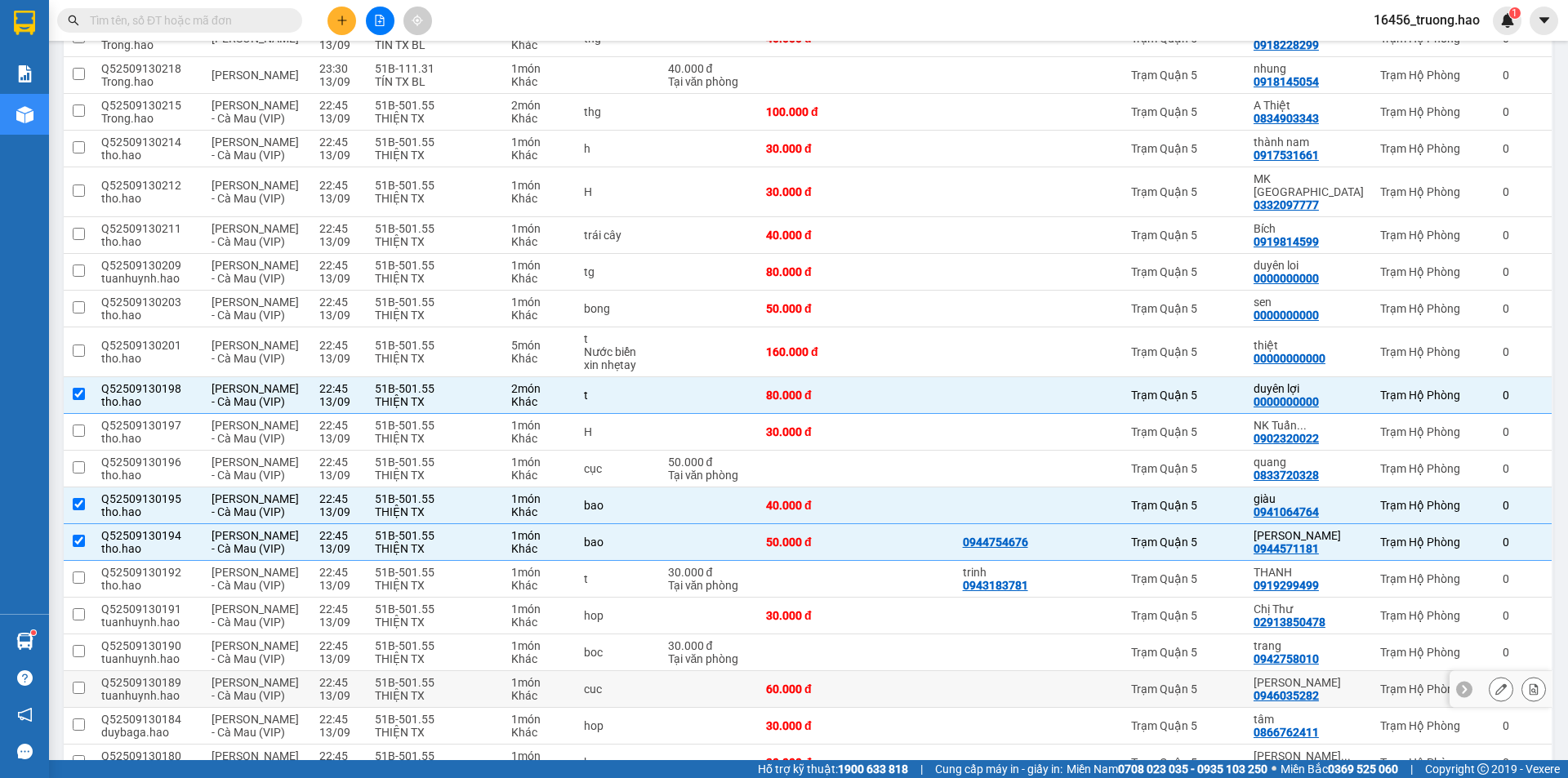
click at [1109, 671] on td at bounding box center [1088, 689] width 70 height 37
checkbox input "true"
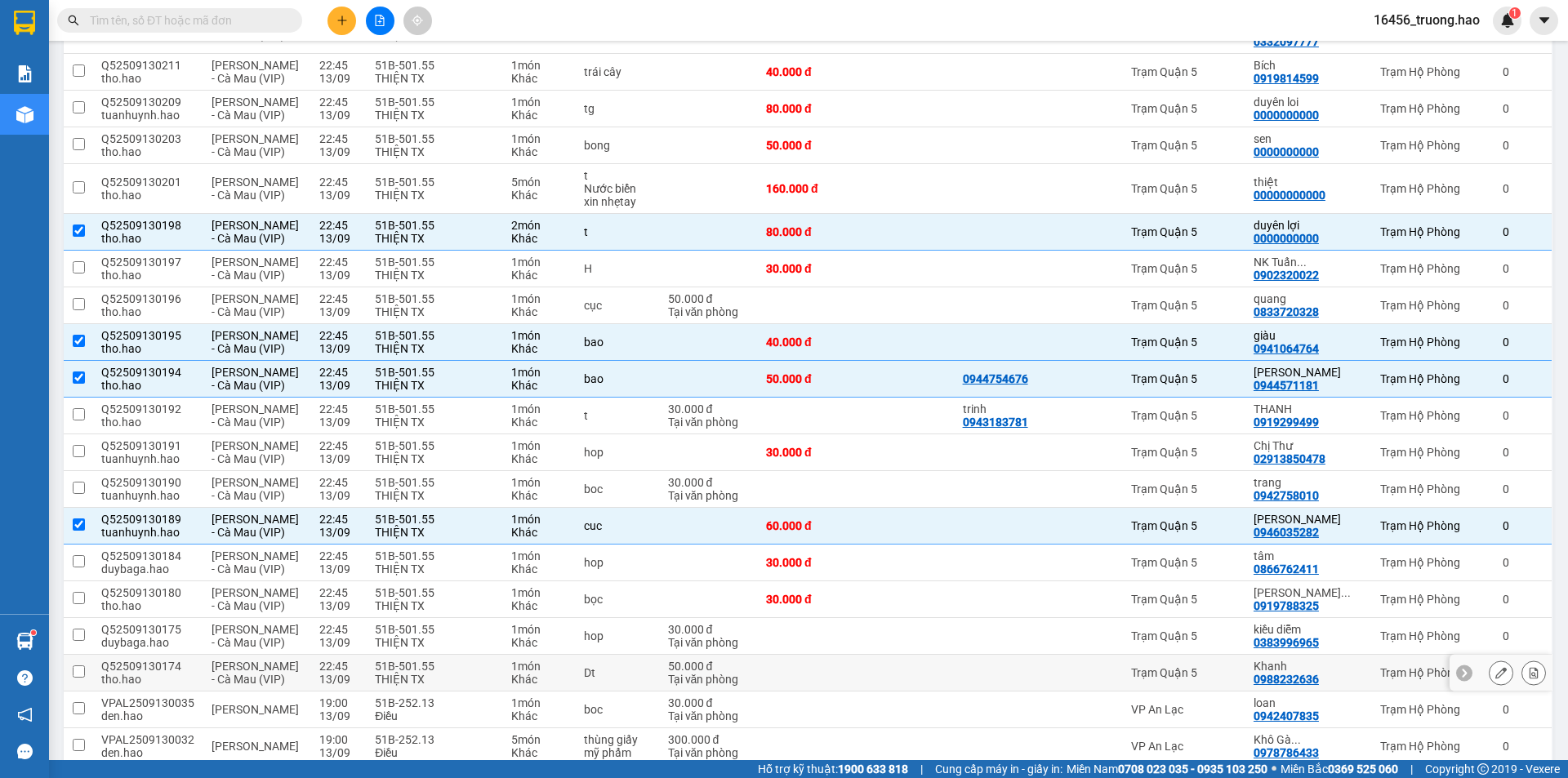
scroll to position [572, 0]
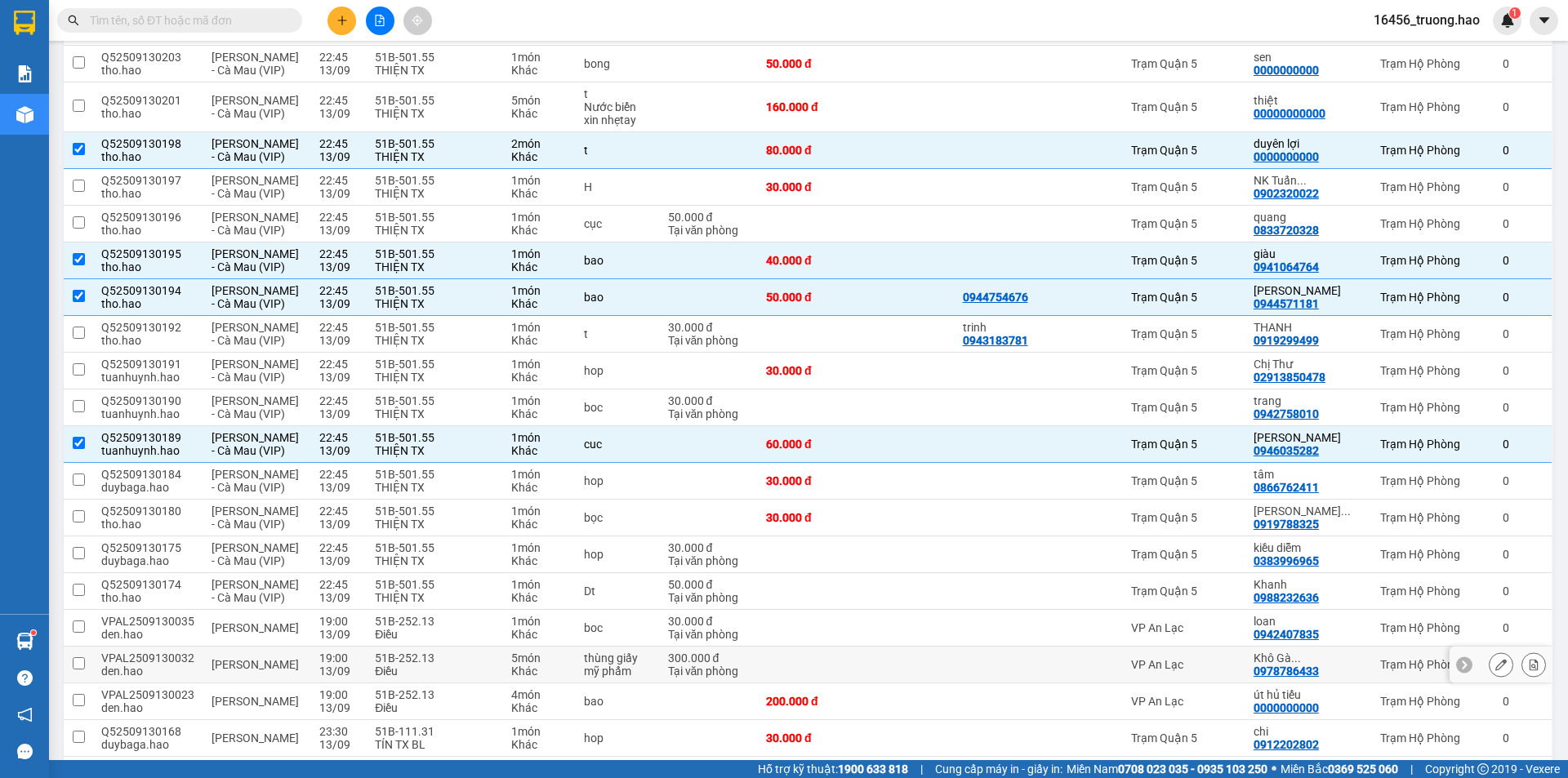
click at [1113, 646] on td at bounding box center [1088, 664] width 70 height 37
checkbox input "true"
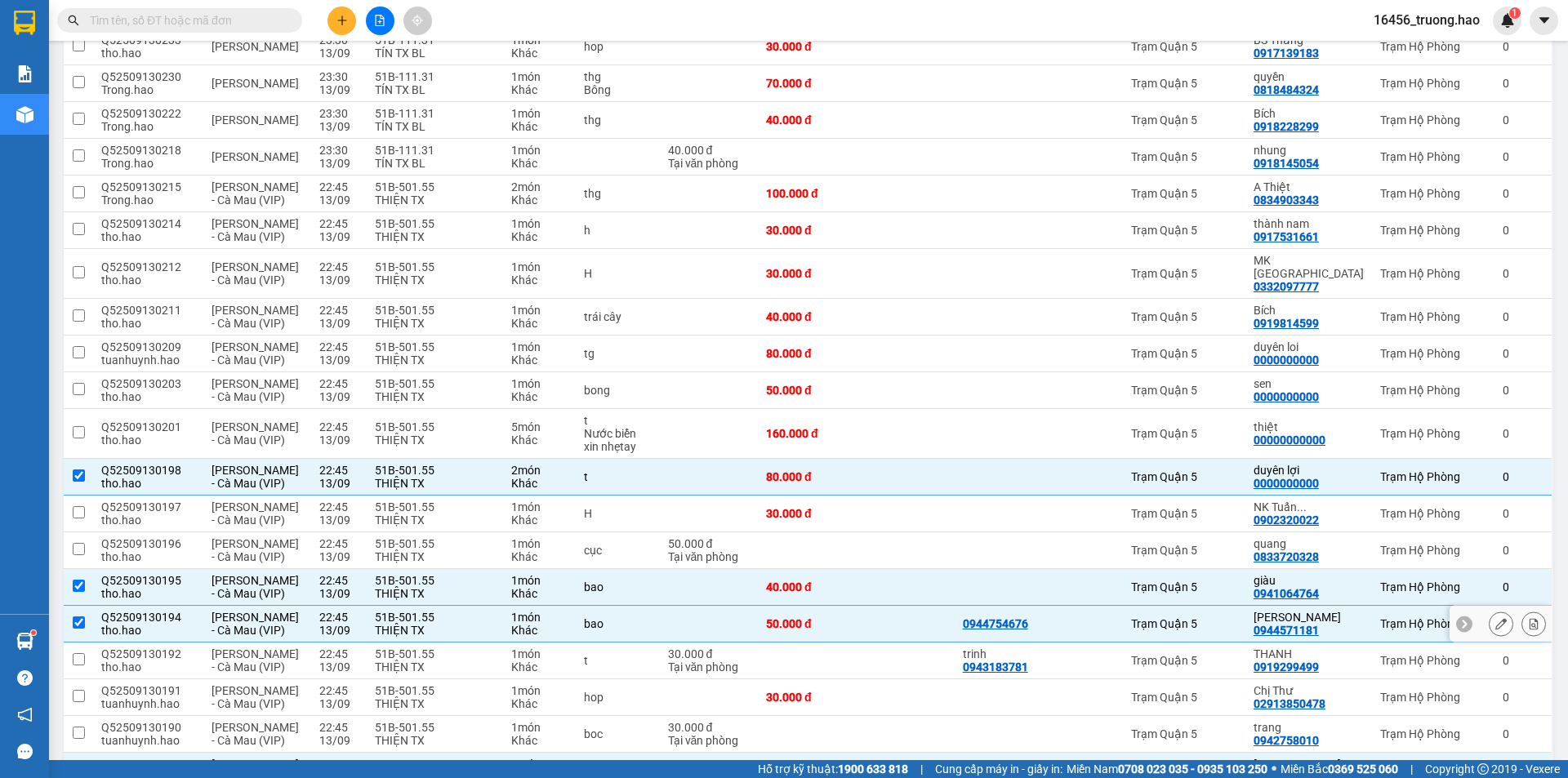
scroll to position [327, 0]
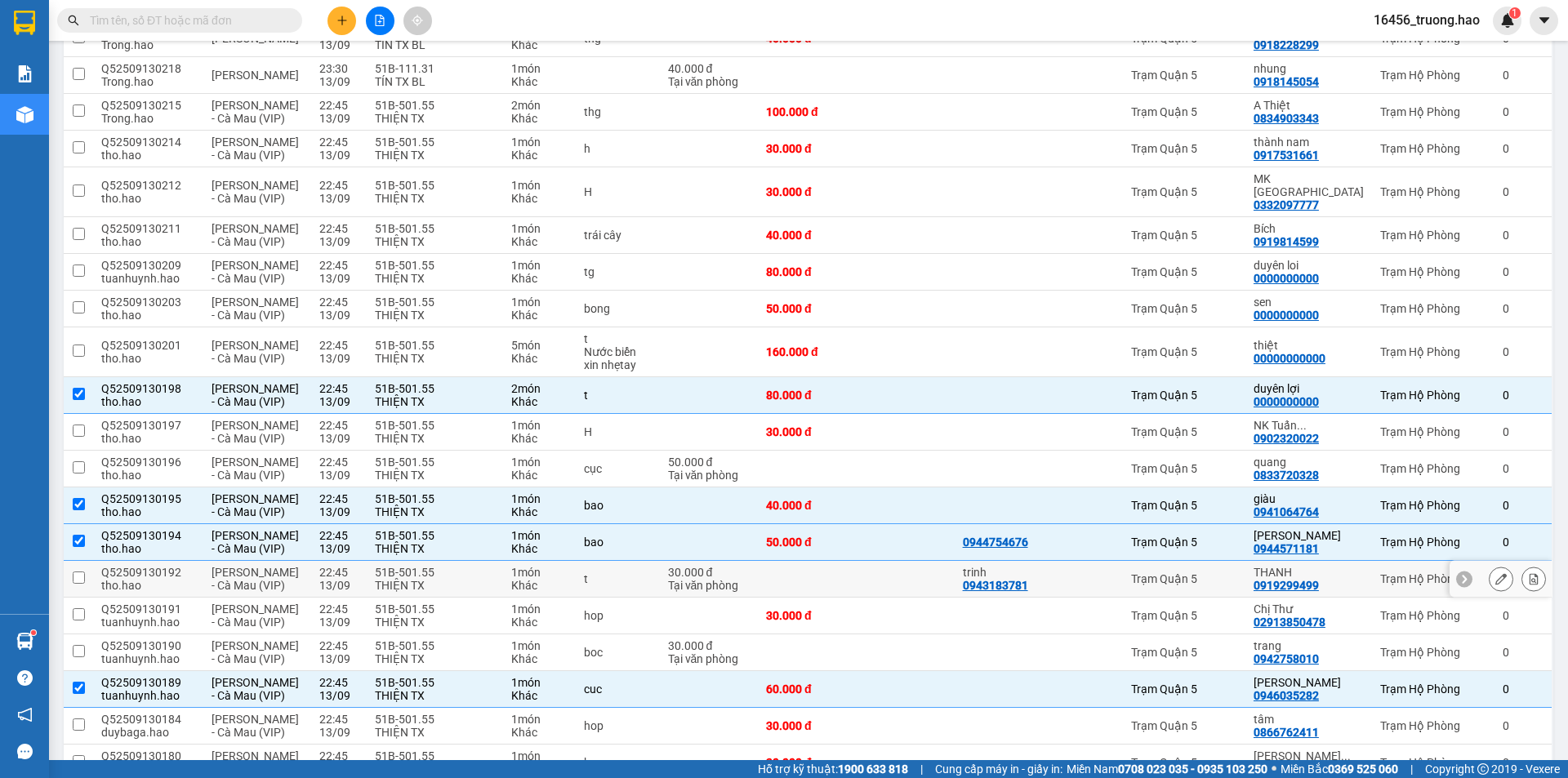
click at [1172, 573] on div "Trạm Quận 5" at bounding box center [1184, 579] width 106 height 13
checkbox input "true"
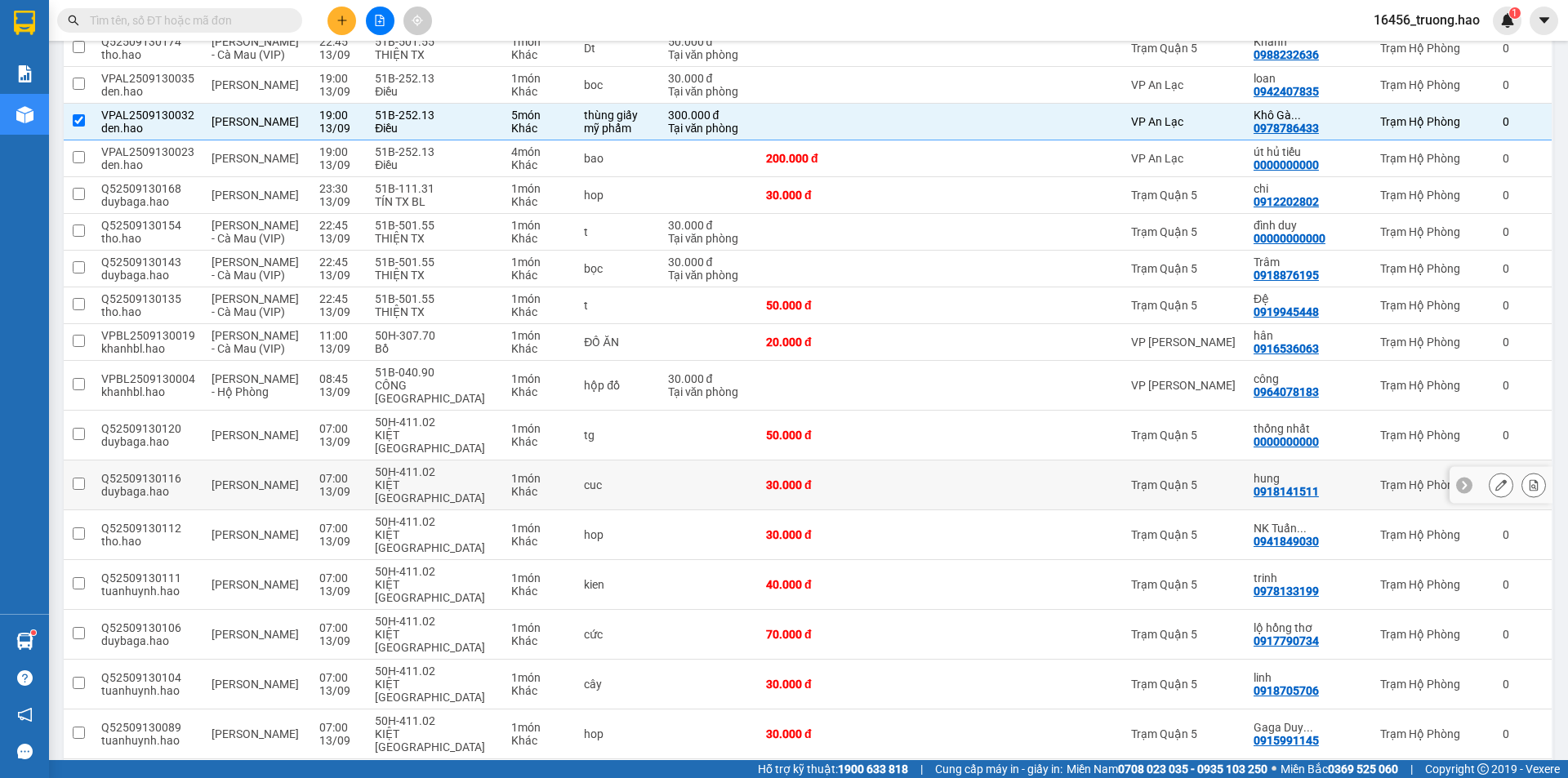
scroll to position [1143, 0]
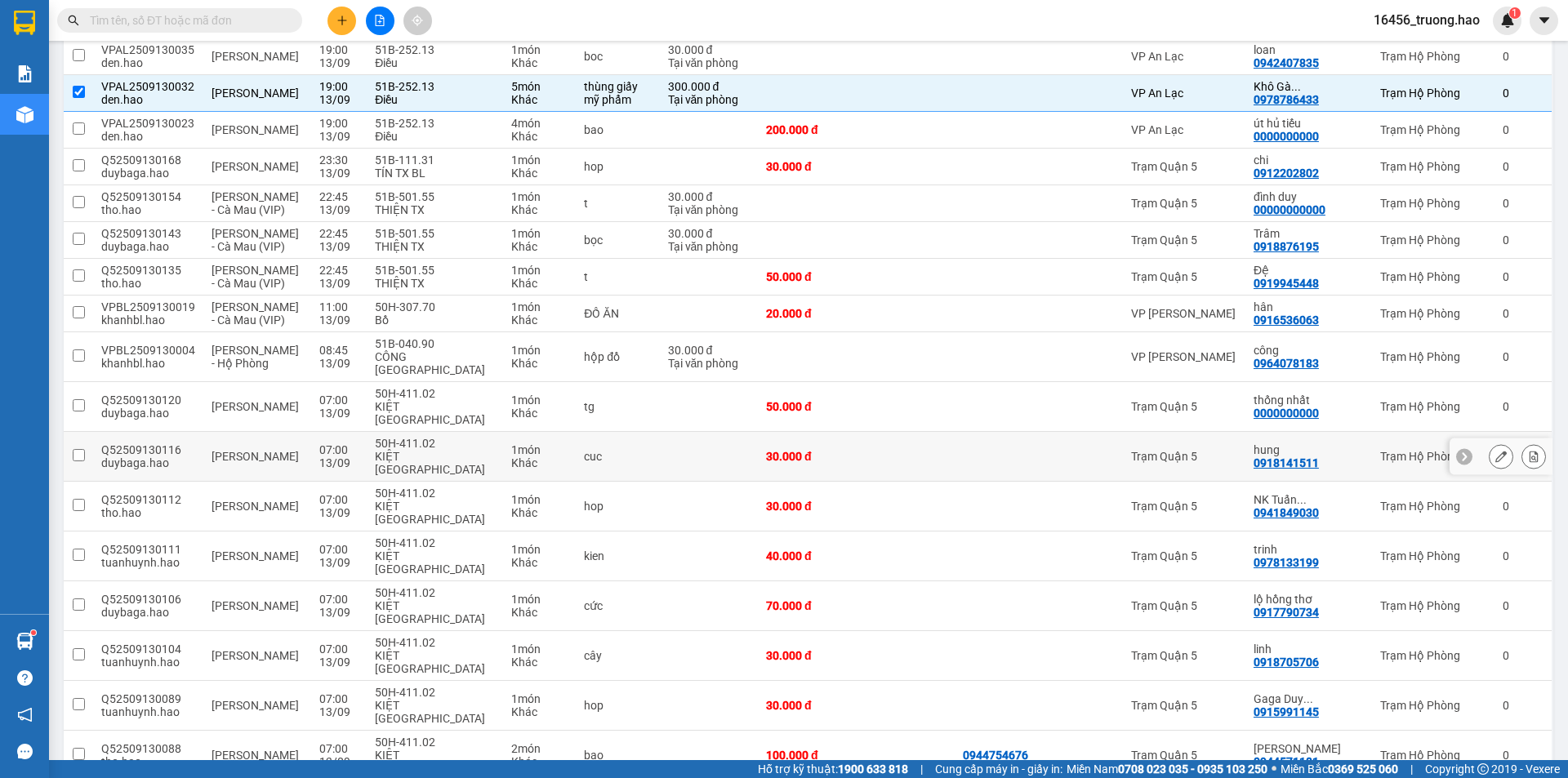
click at [1211, 450] on div "Trạm Quận 5" at bounding box center [1184, 456] width 106 height 13
checkbox input "true"
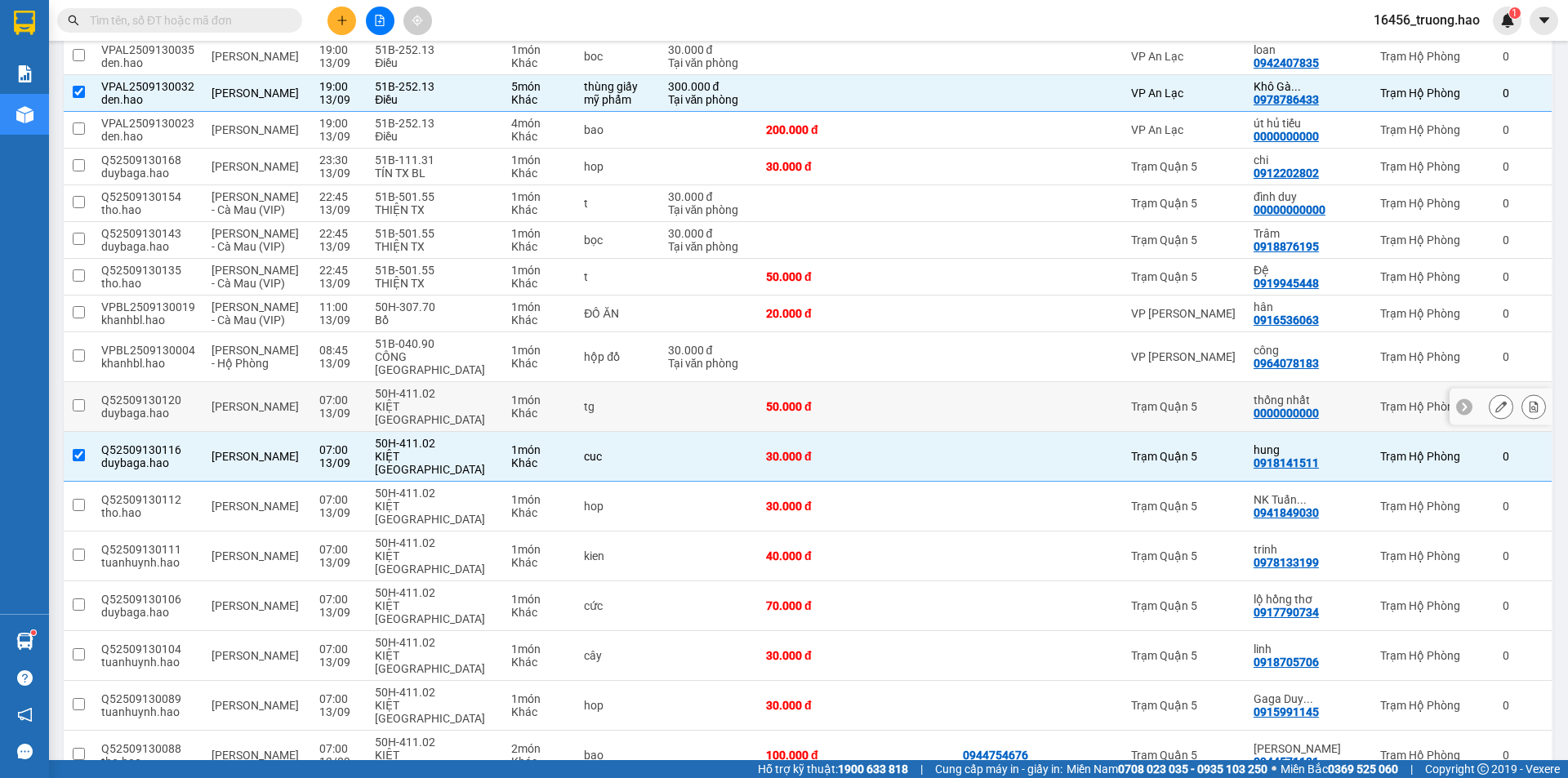
click at [1205, 400] on div "Trạm Quận 5" at bounding box center [1184, 406] width 106 height 13
checkbox input "true"
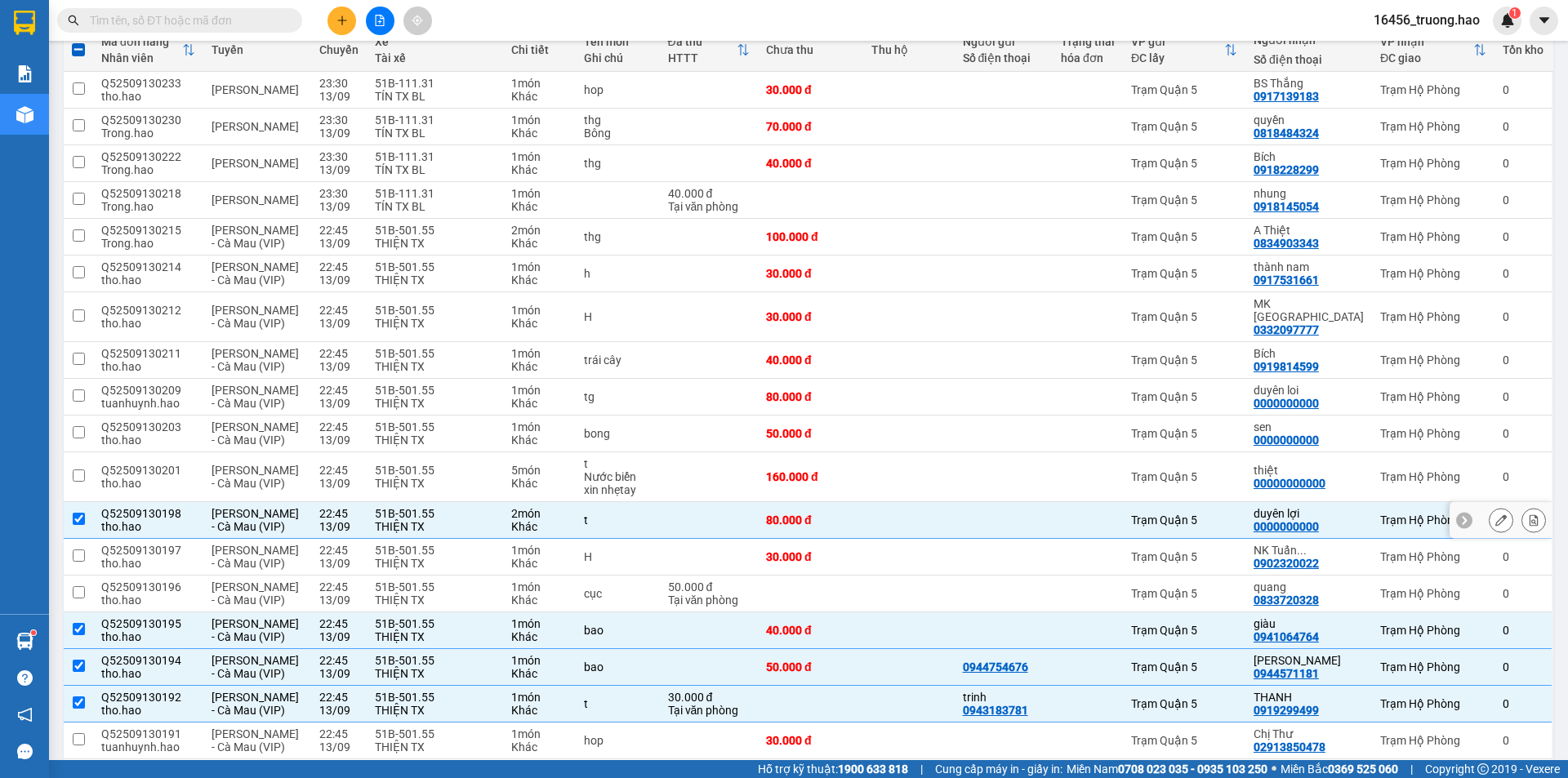
scroll to position [0, 0]
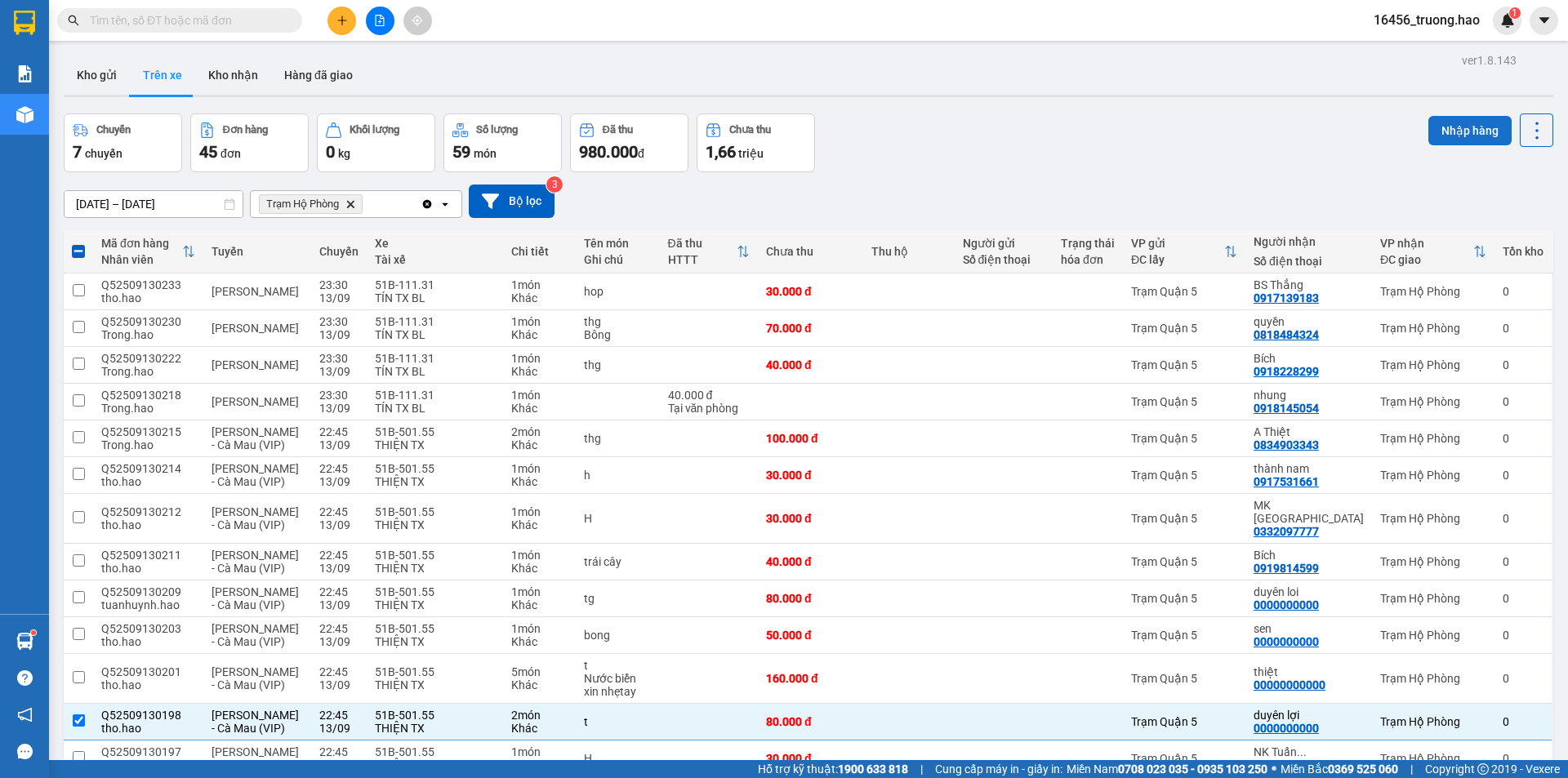
click at [1449, 125] on button "Nhập hàng" at bounding box center [1470, 130] width 83 height 29
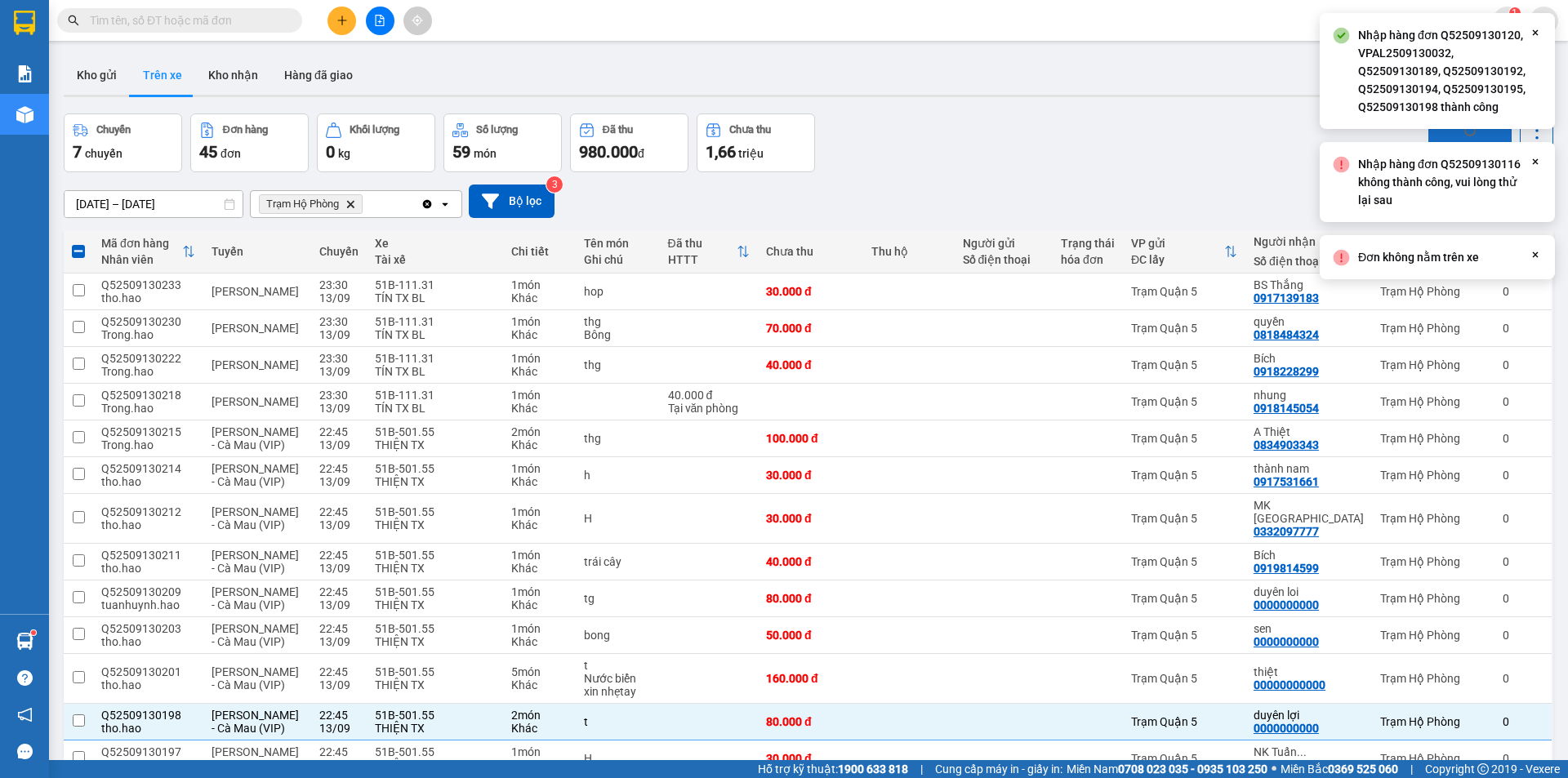
checkbox input "false"
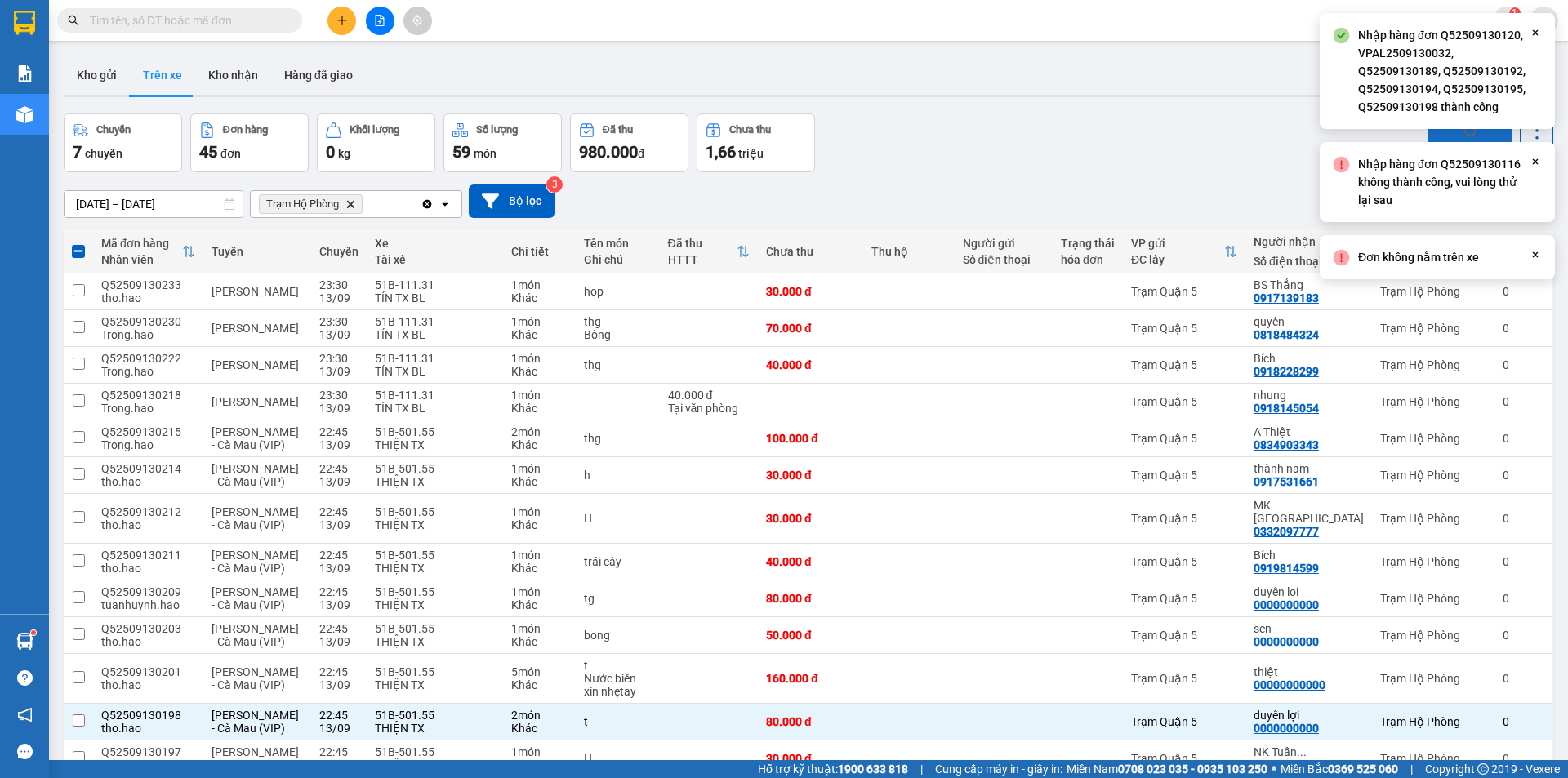
checkbox input "false"
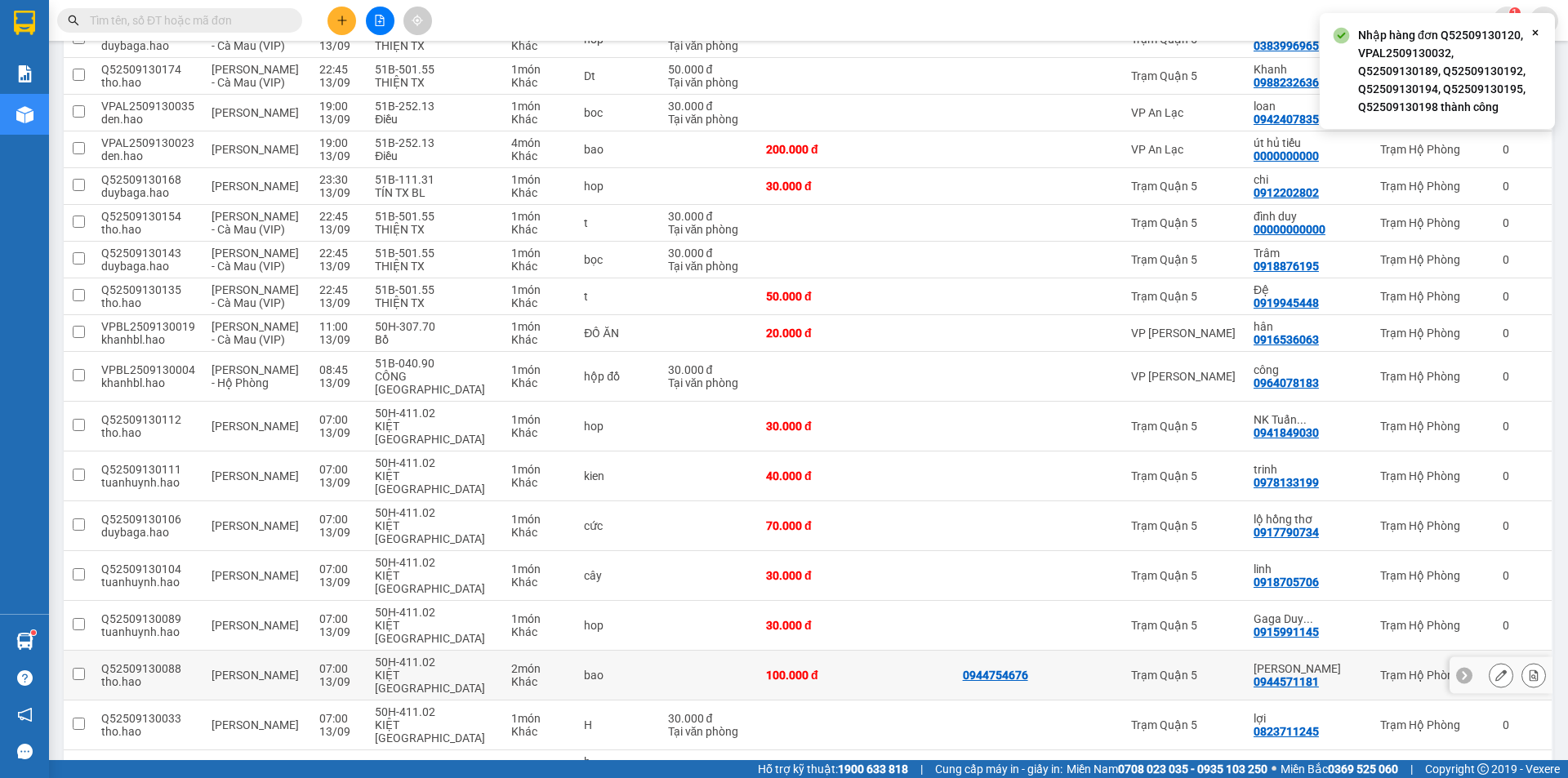
scroll to position [893, 0]
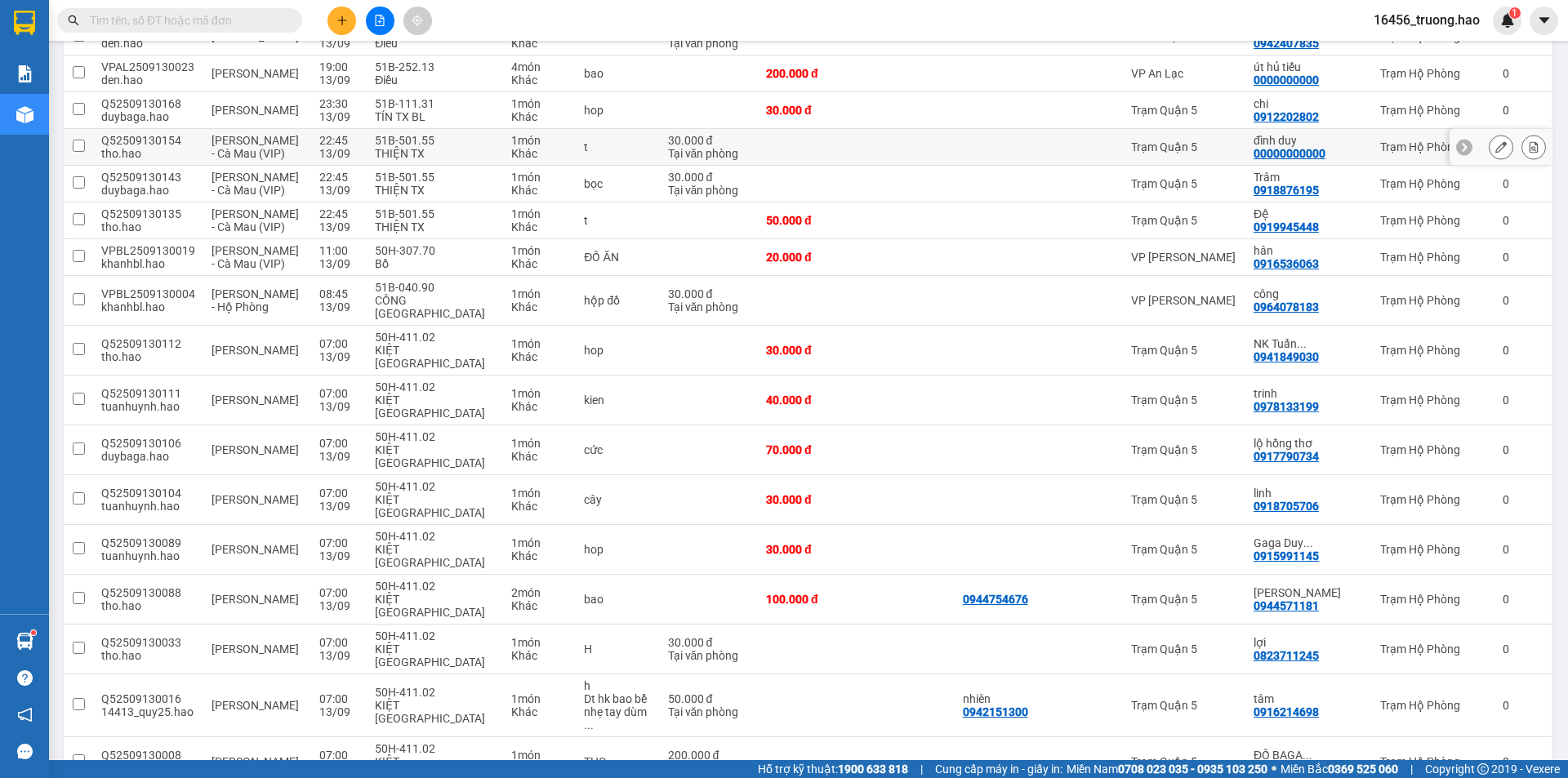
click at [1207, 140] on div "Trạm Quận 5" at bounding box center [1184, 146] width 106 height 13
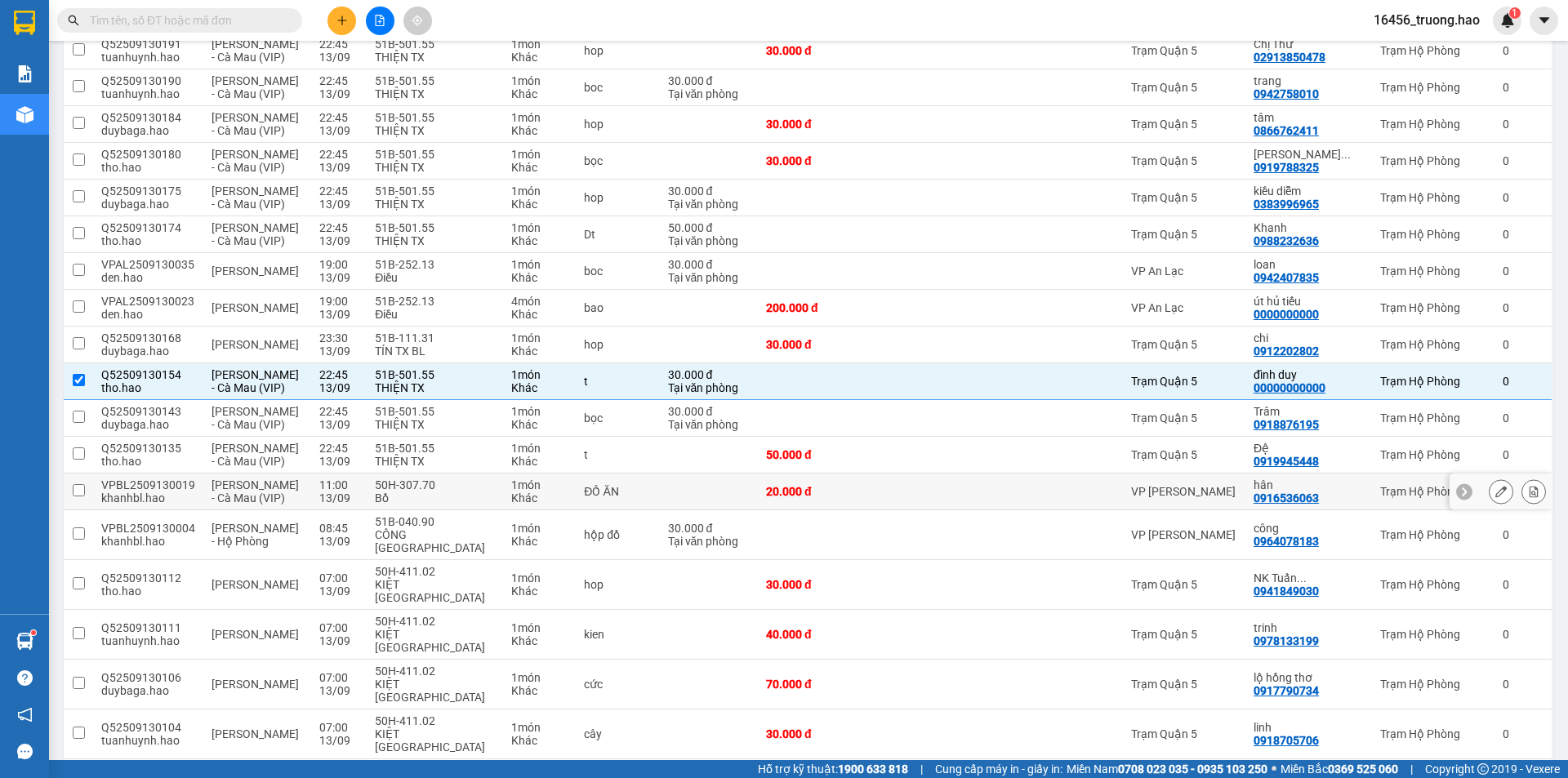
scroll to position [647, 0]
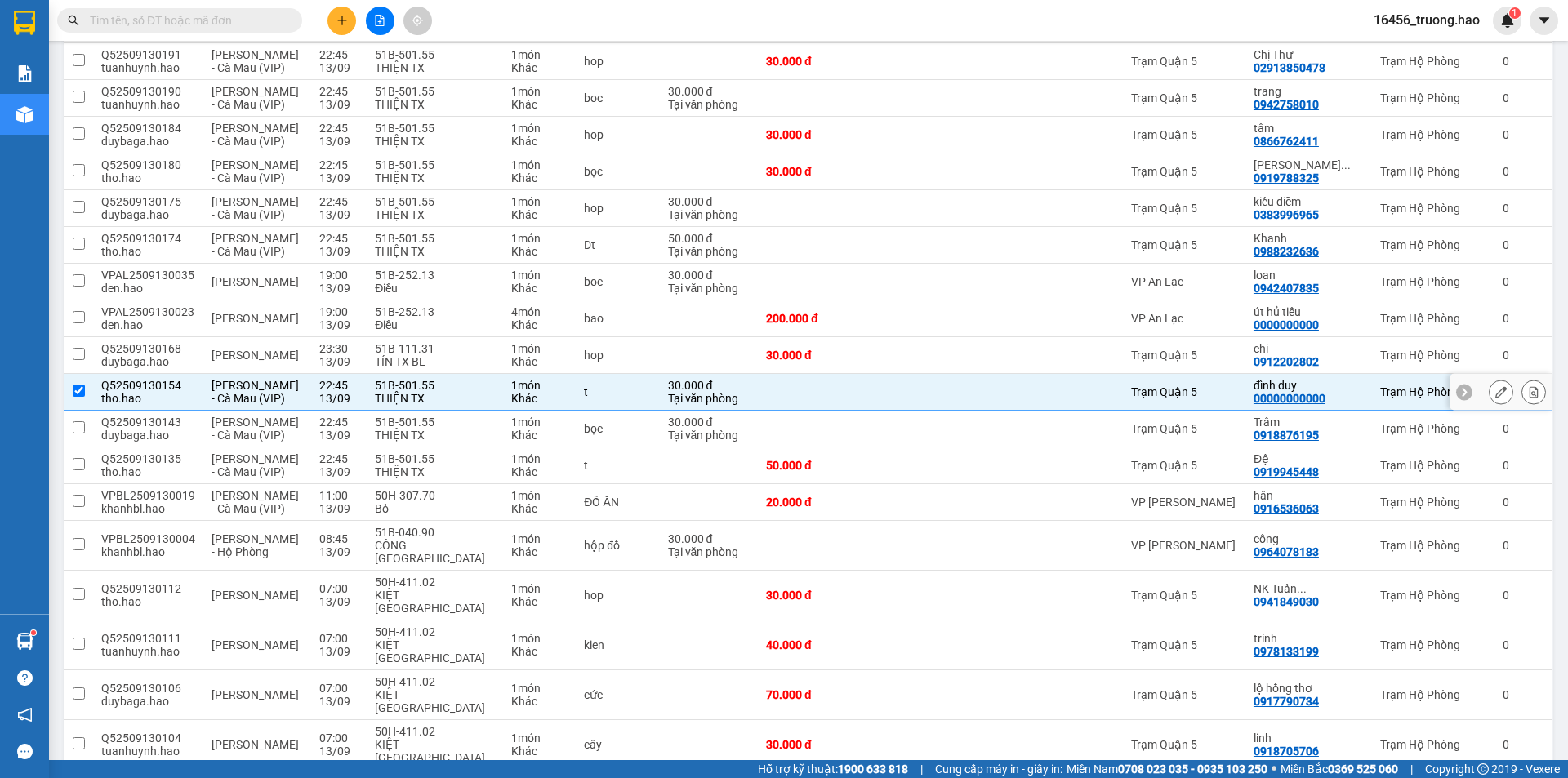
click at [1045, 385] on div at bounding box center [1004, 391] width 81 height 13
checkbox input "false"
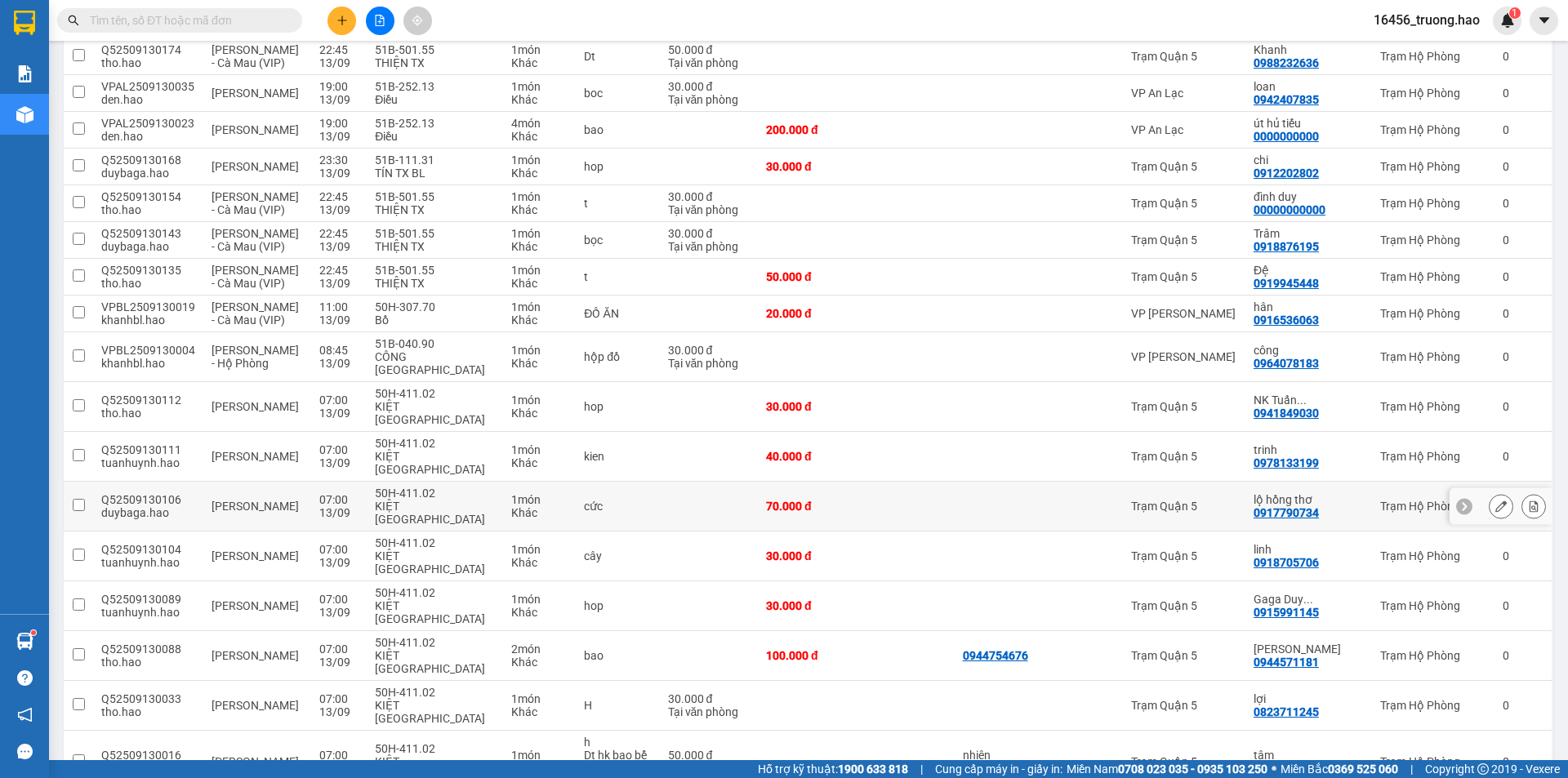
scroll to position [893, 0]
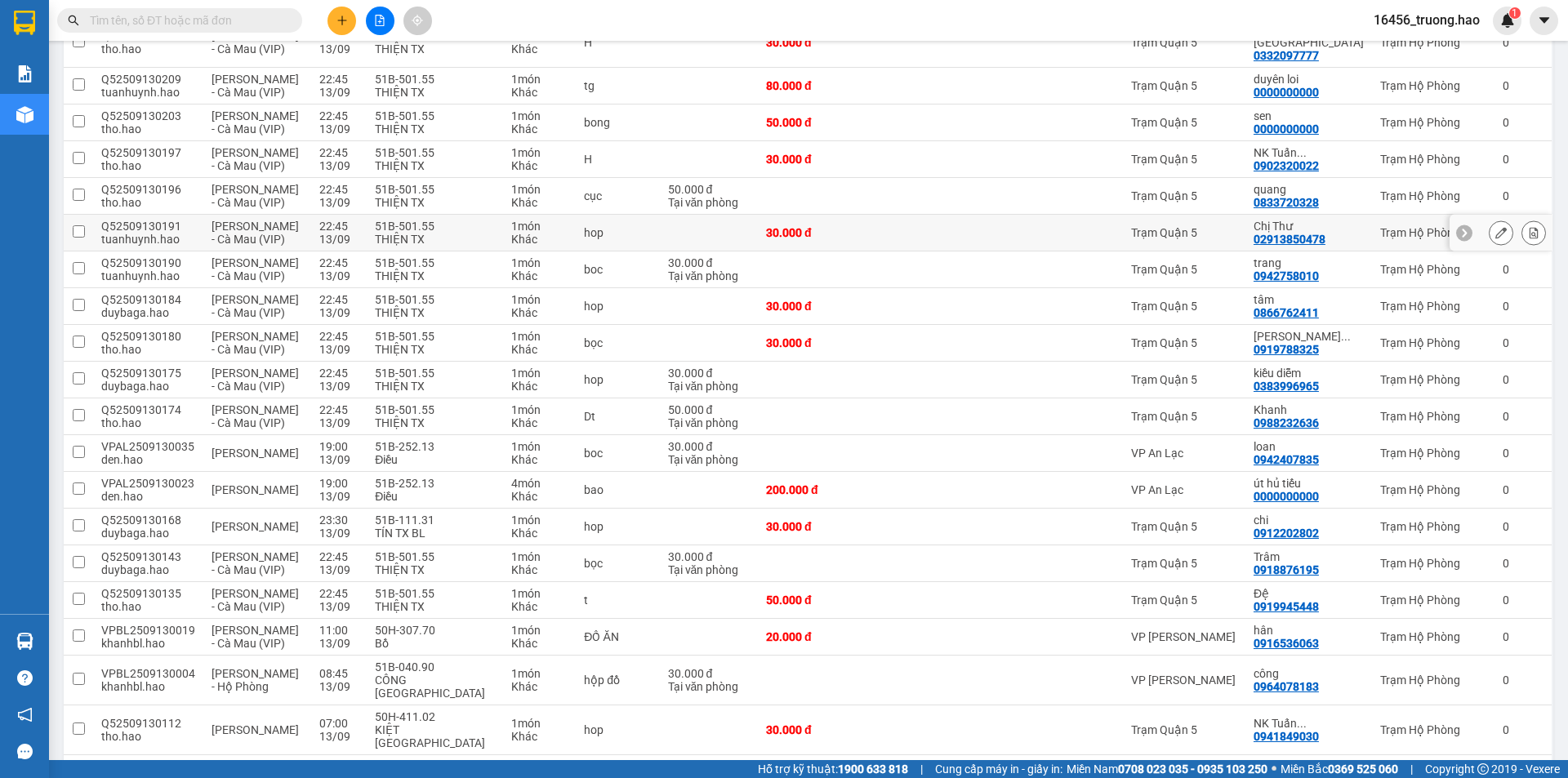
scroll to position [448, 0]
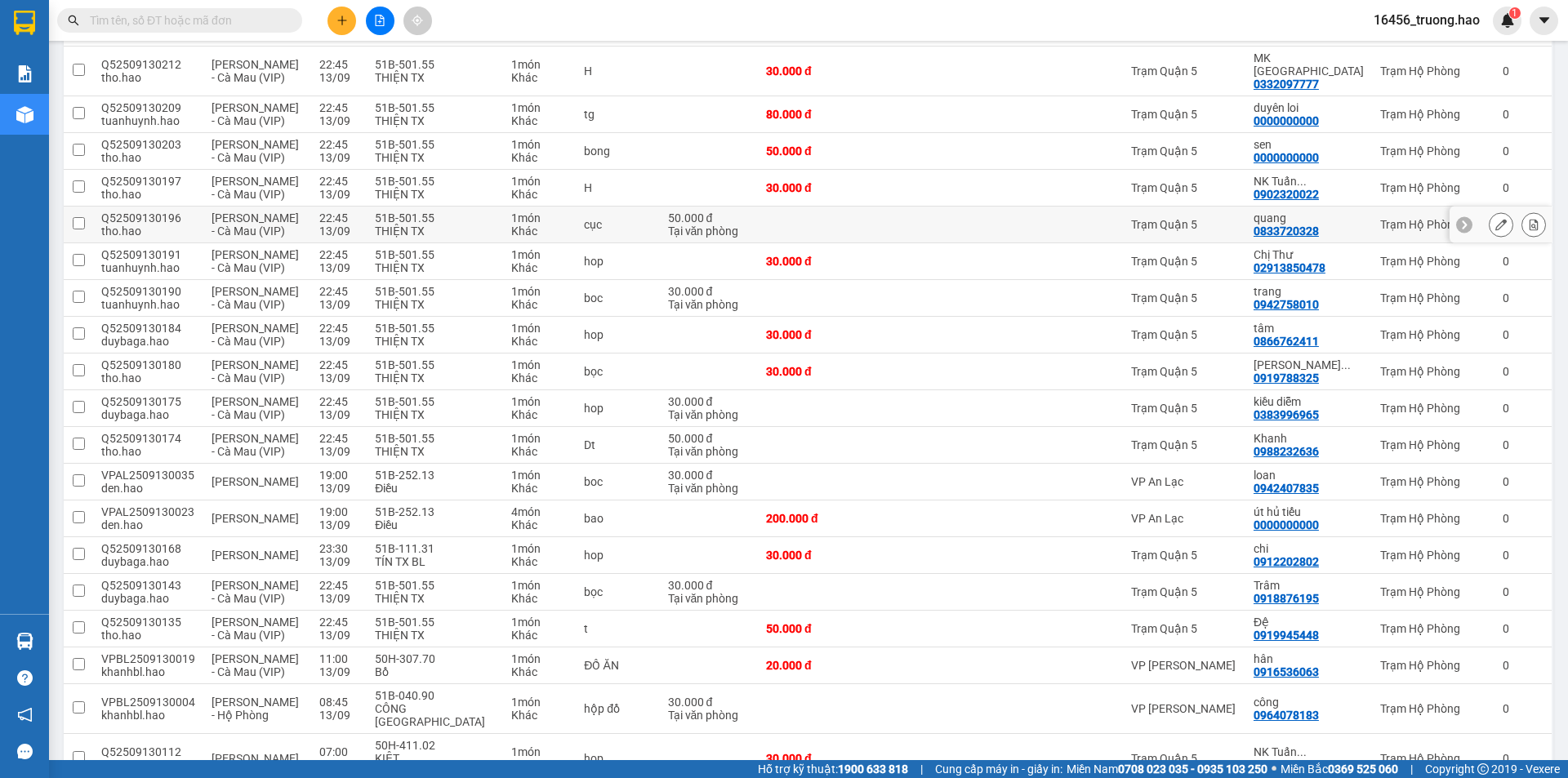
click at [1225, 206] on td "Trạm Quận 5" at bounding box center [1183, 224] width 122 height 37
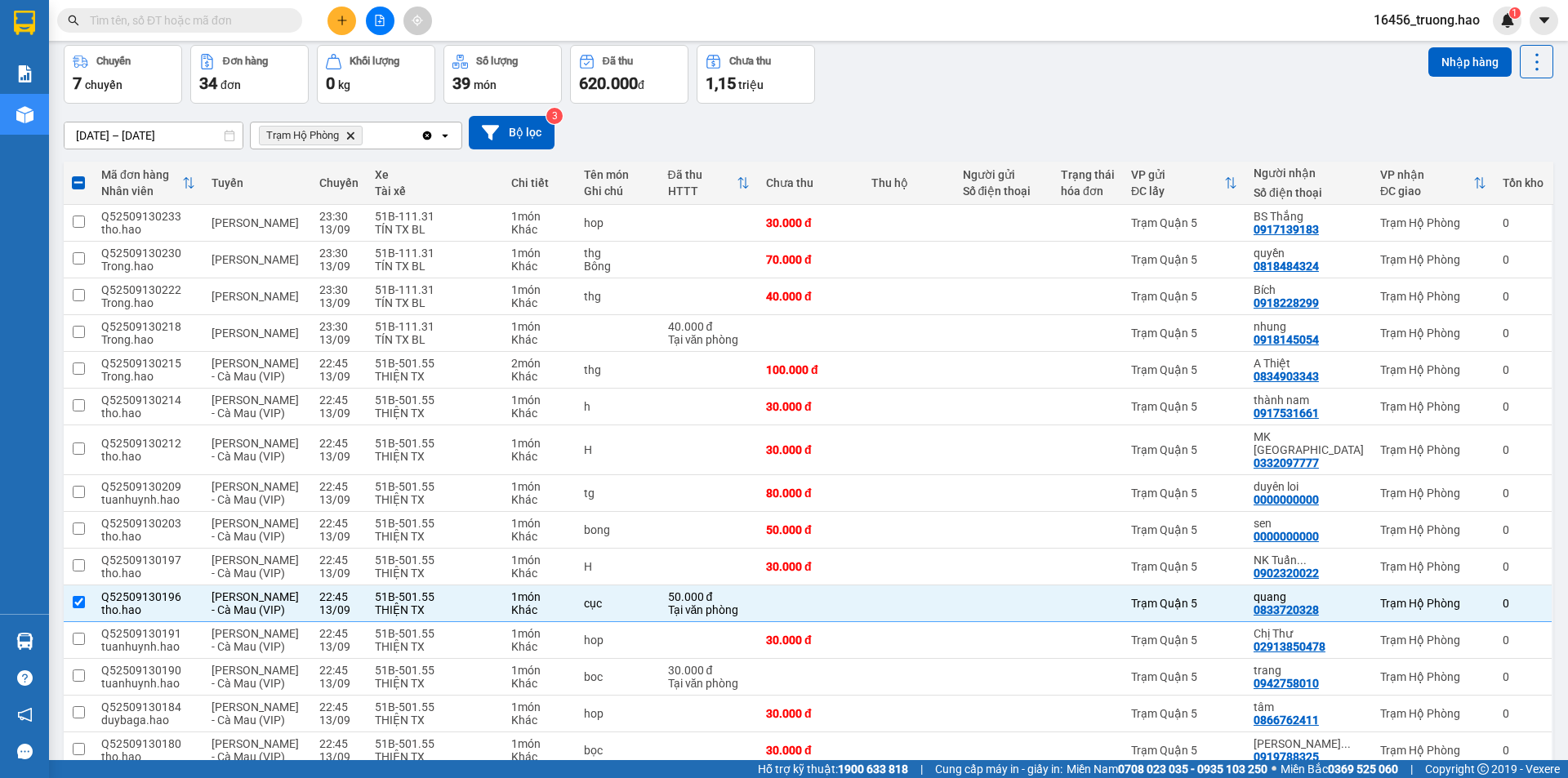
scroll to position [0, 0]
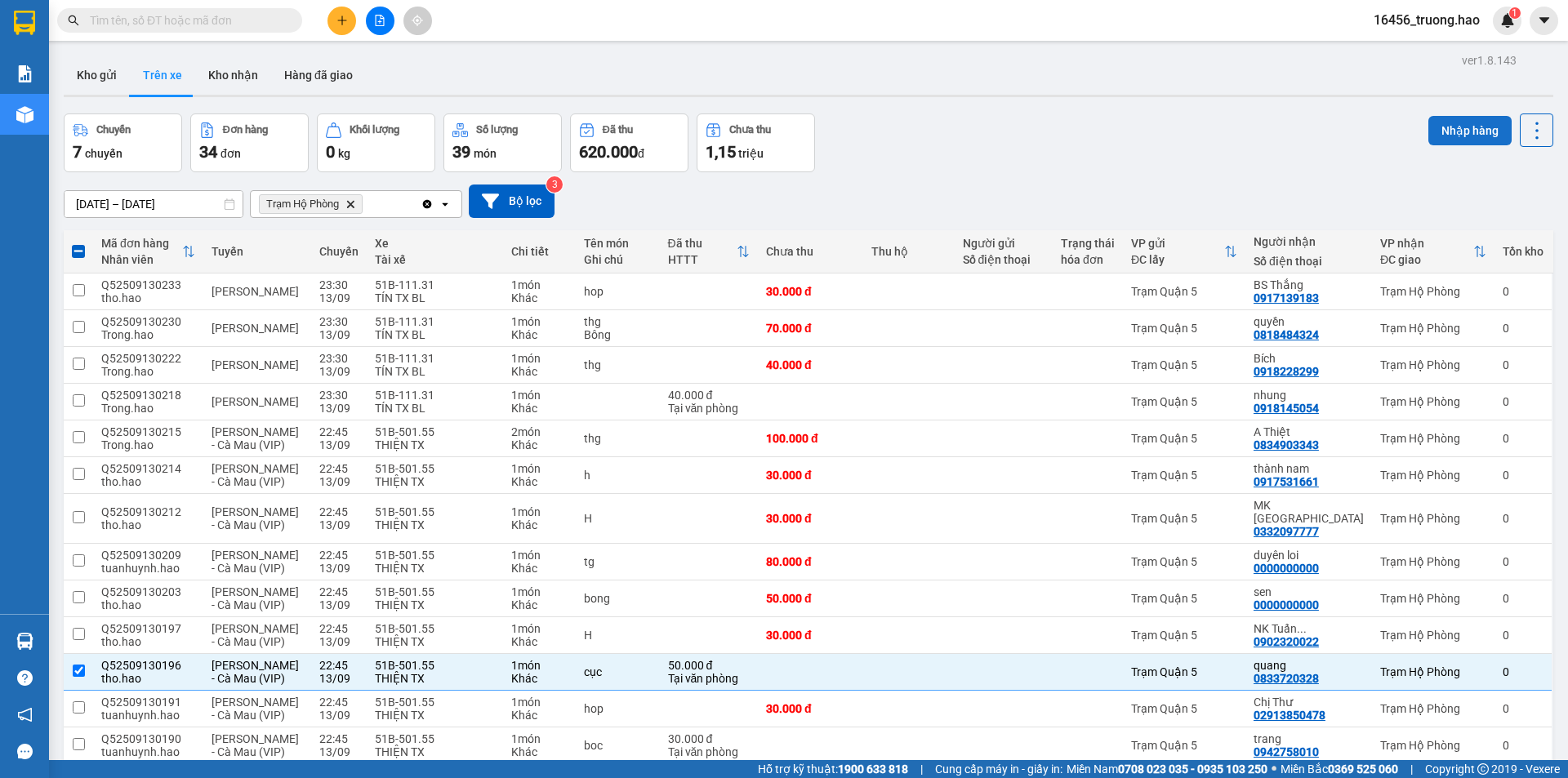
click at [1458, 120] on button "Nhập hàng" at bounding box center [1470, 130] width 83 height 29
checkbox input "false"
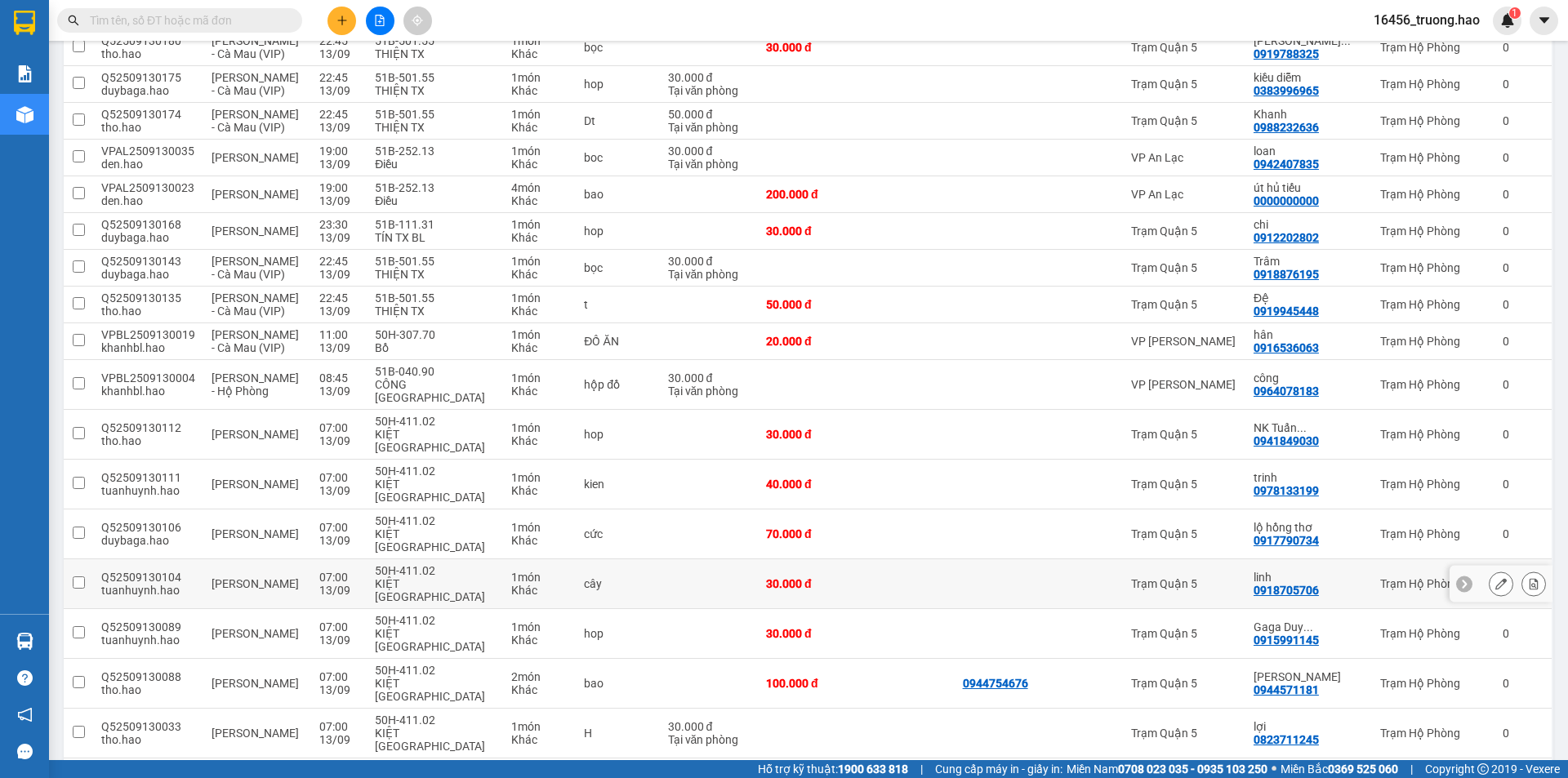
scroll to position [817, 0]
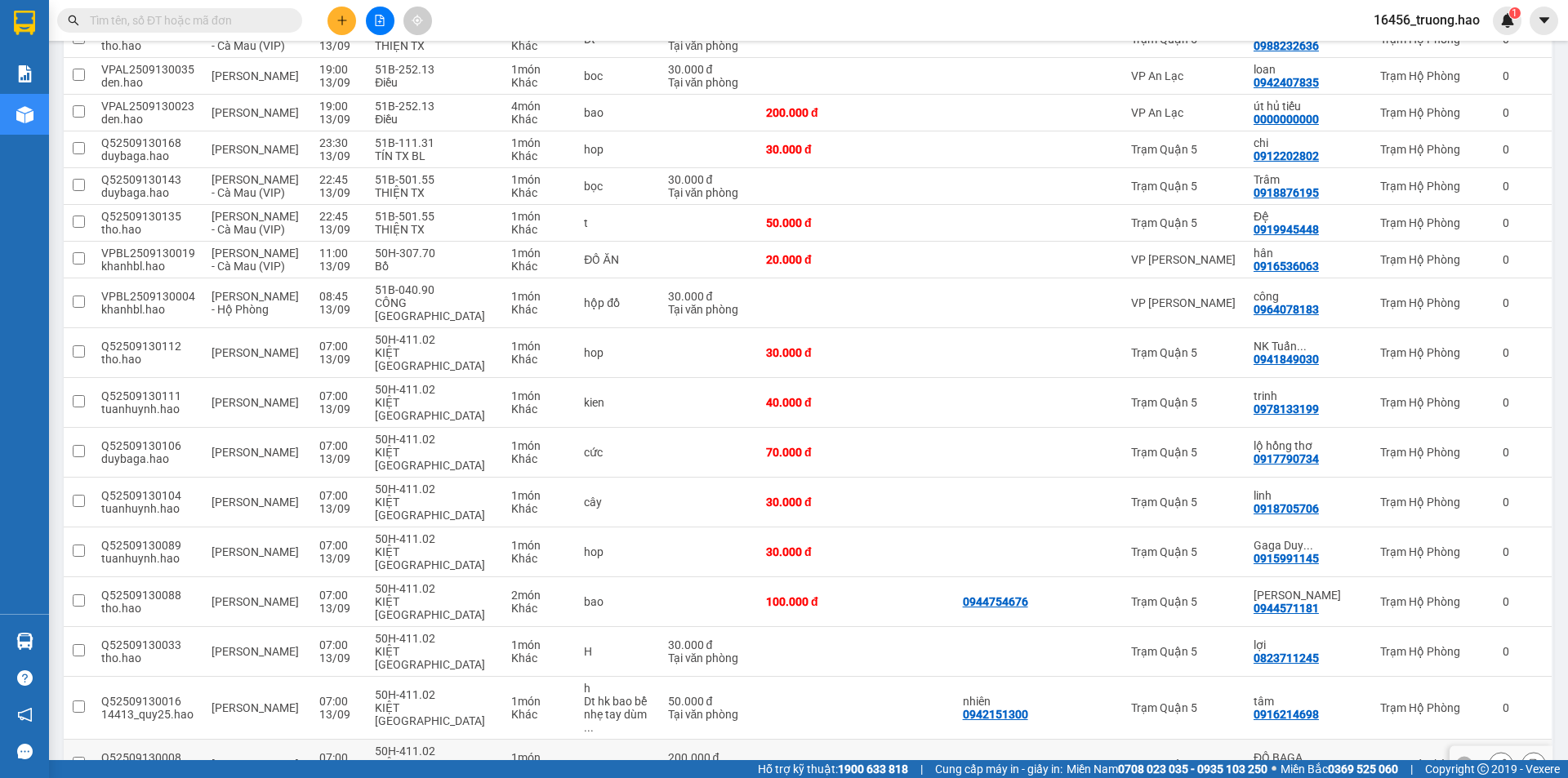
click at [974, 739] on td at bounding box center [1004, 764] width 98 height 50
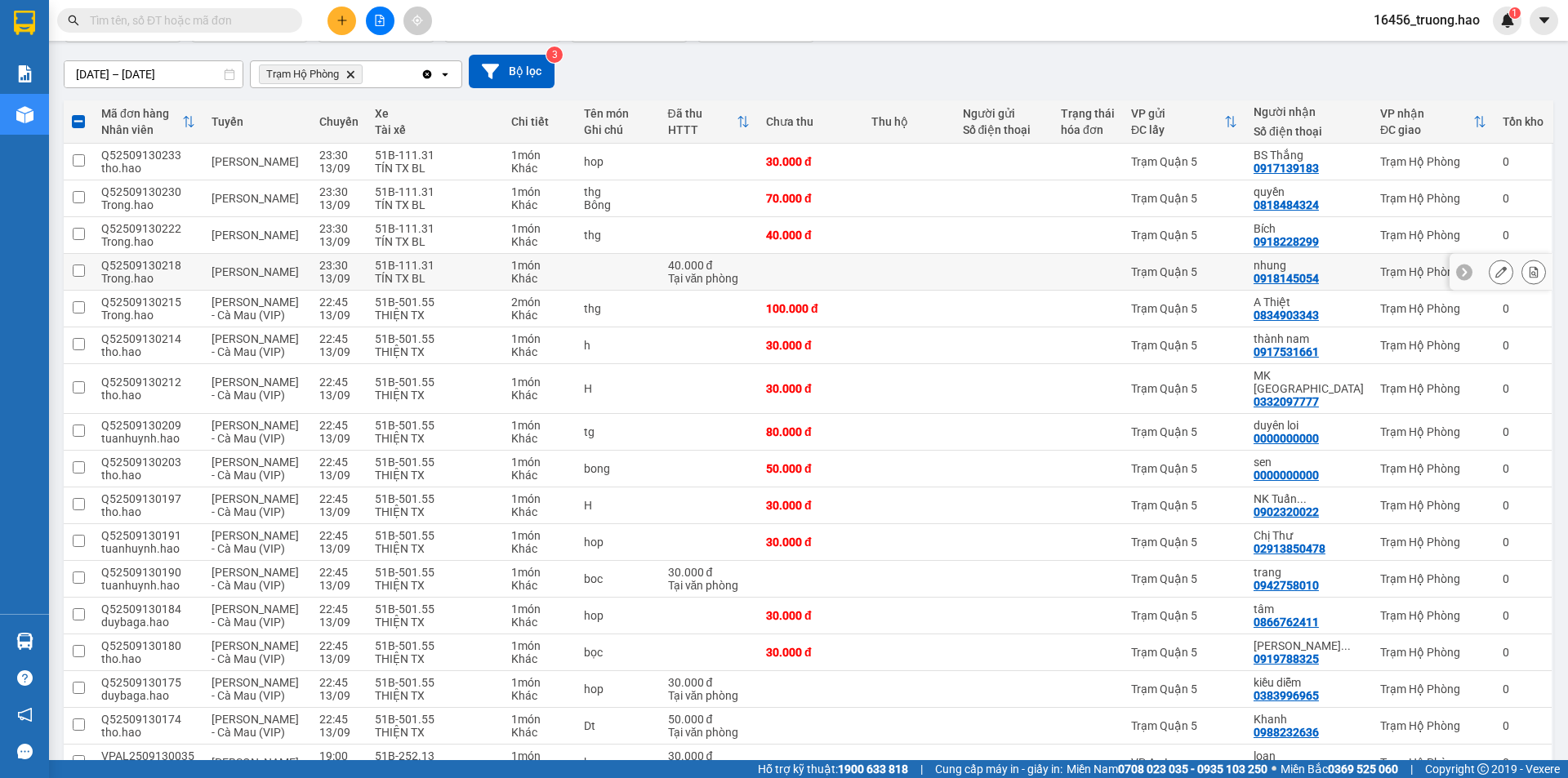
scroll to position [0, 0]
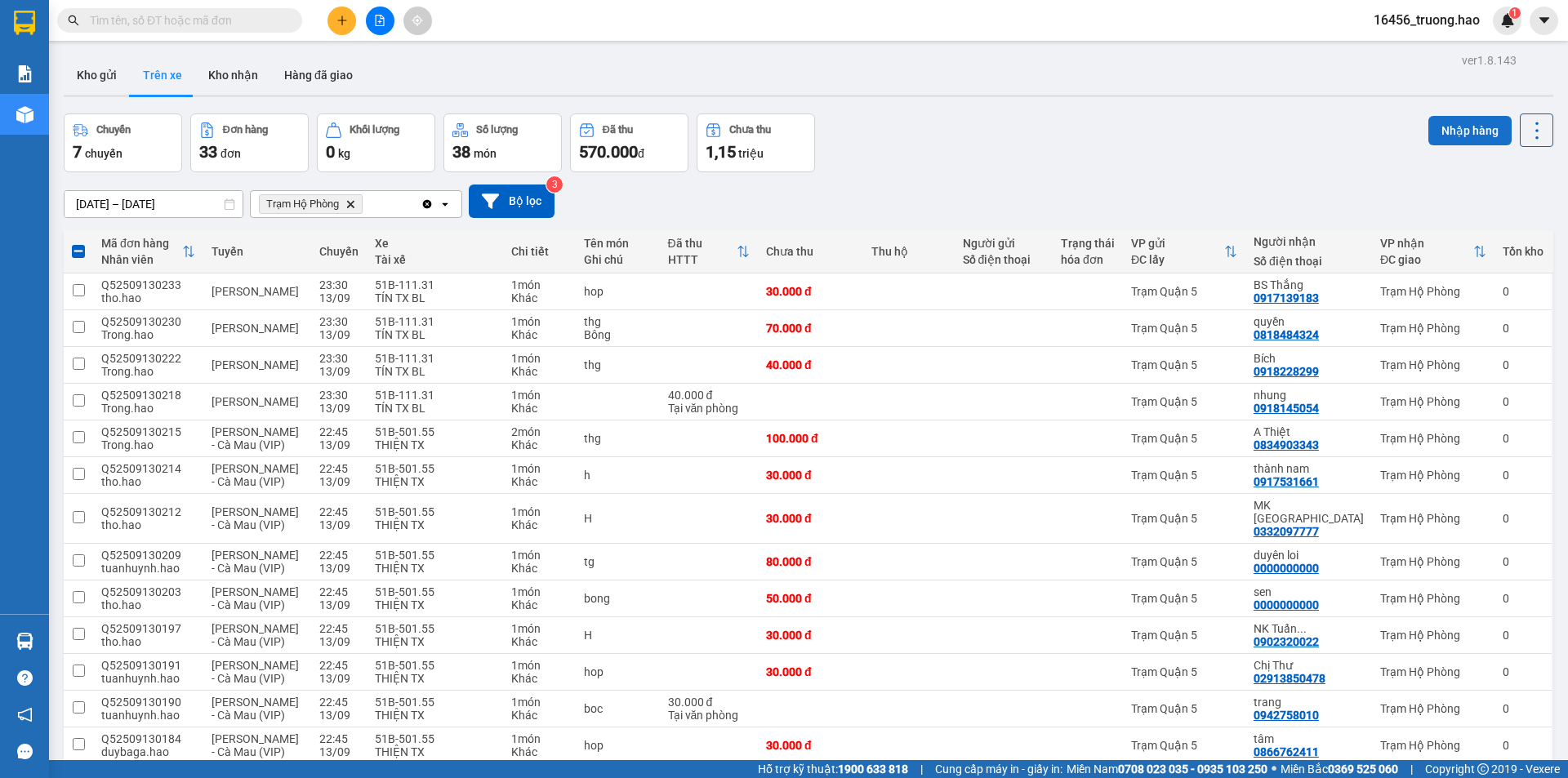
click at [1454, 117] on button "Nhập hàng" at bounding box center [1470, 130] width 83 height 29
checkbox input "false"
click at [527, 358] on div "1 món" at bounding box center [540, 358] width 57 height 13
checkbox input "true"
